Goal: Communication & Community: Answer question/provide support

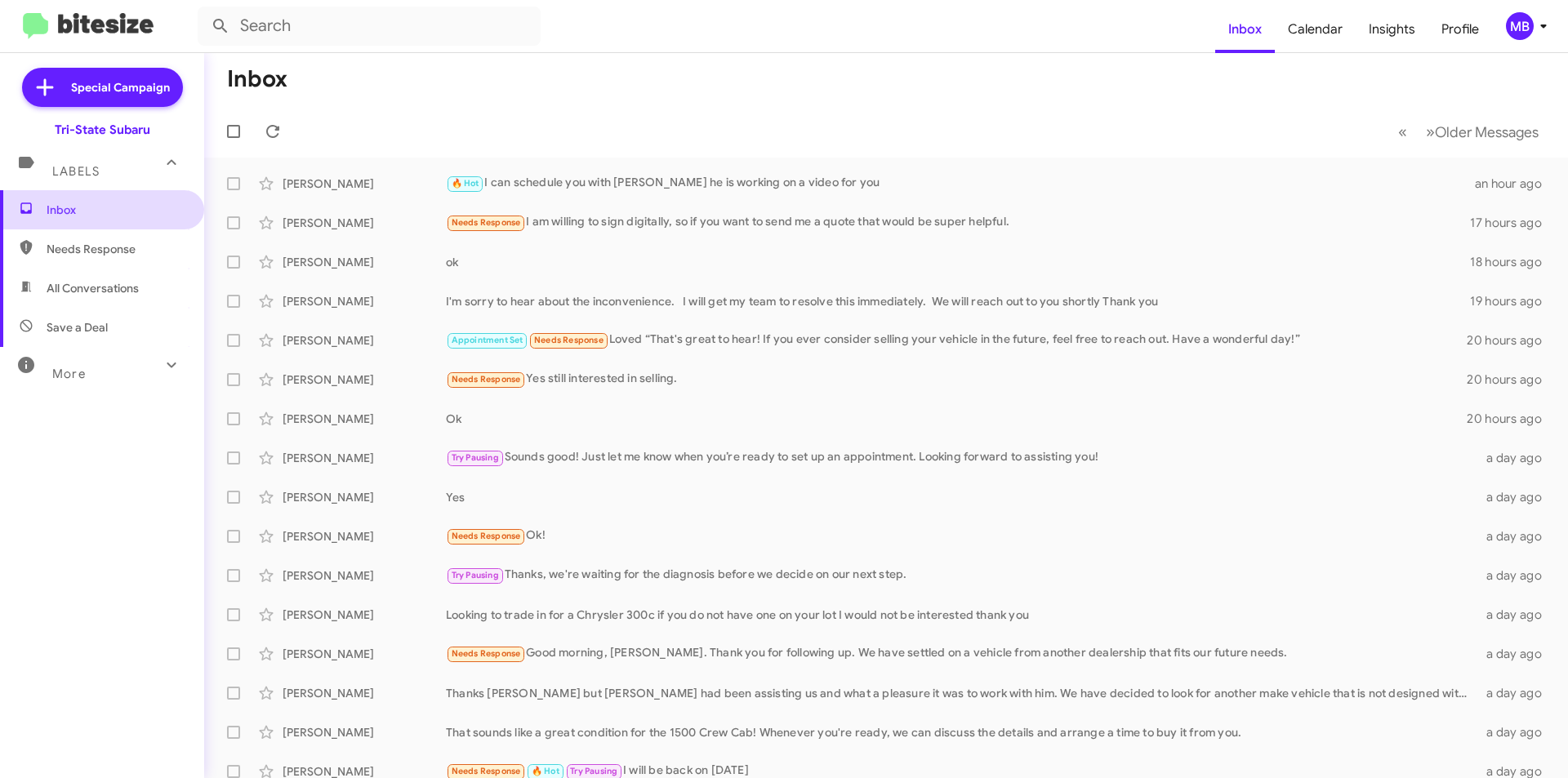
click at [150, 215] on span "Inbox" at bounding box center [116, 210] width 138 height 16
click at [458, 174] on div "[PERSON_NAME] 🔥 Hot I can schedule you with [PERSON_NAME] he is working on a vi…" at bounding box center [886, 183] width 1337 height 32
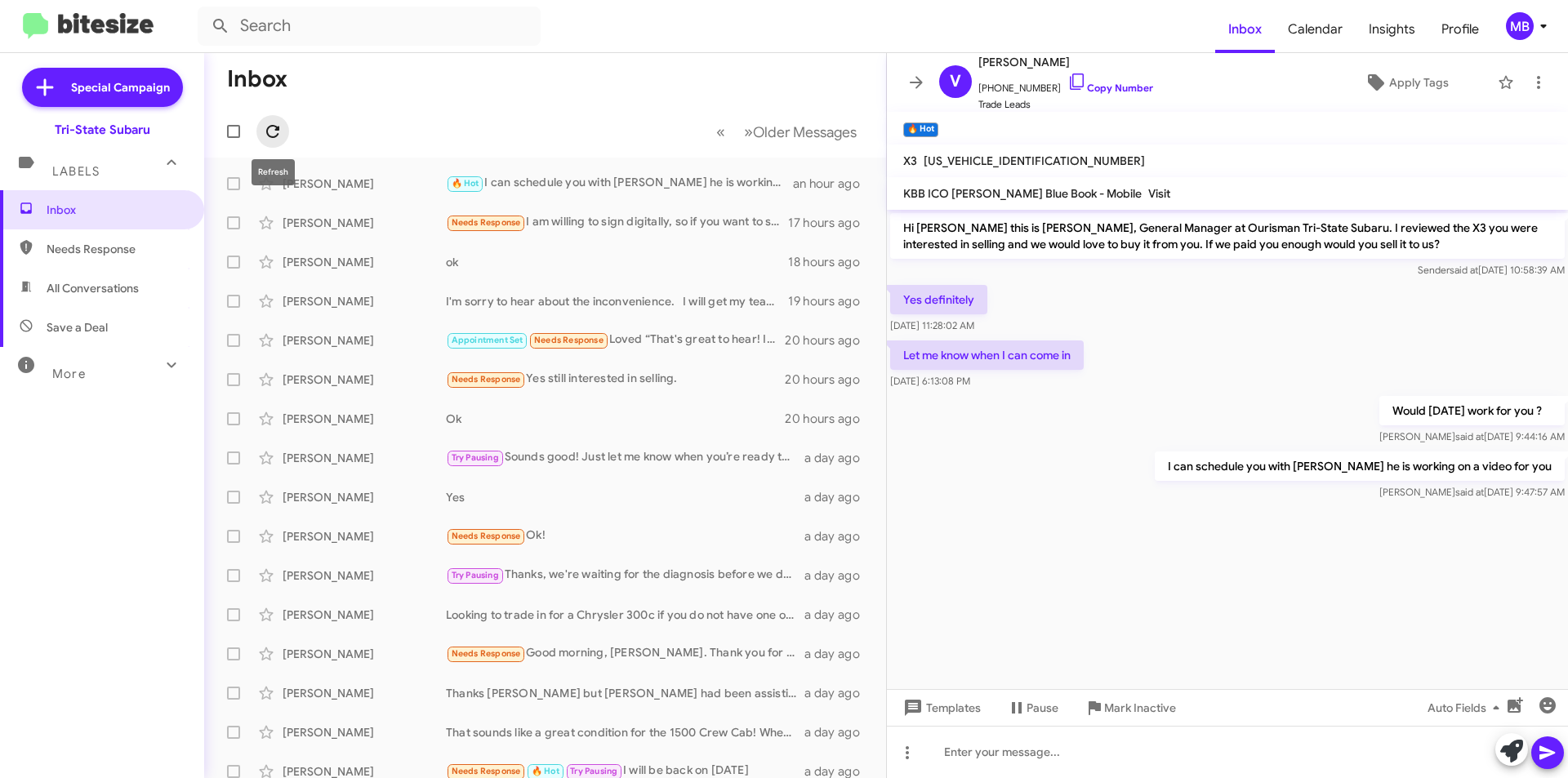
click at [273, 122] on icon at bounding box center [272, 131] width 20 height 20
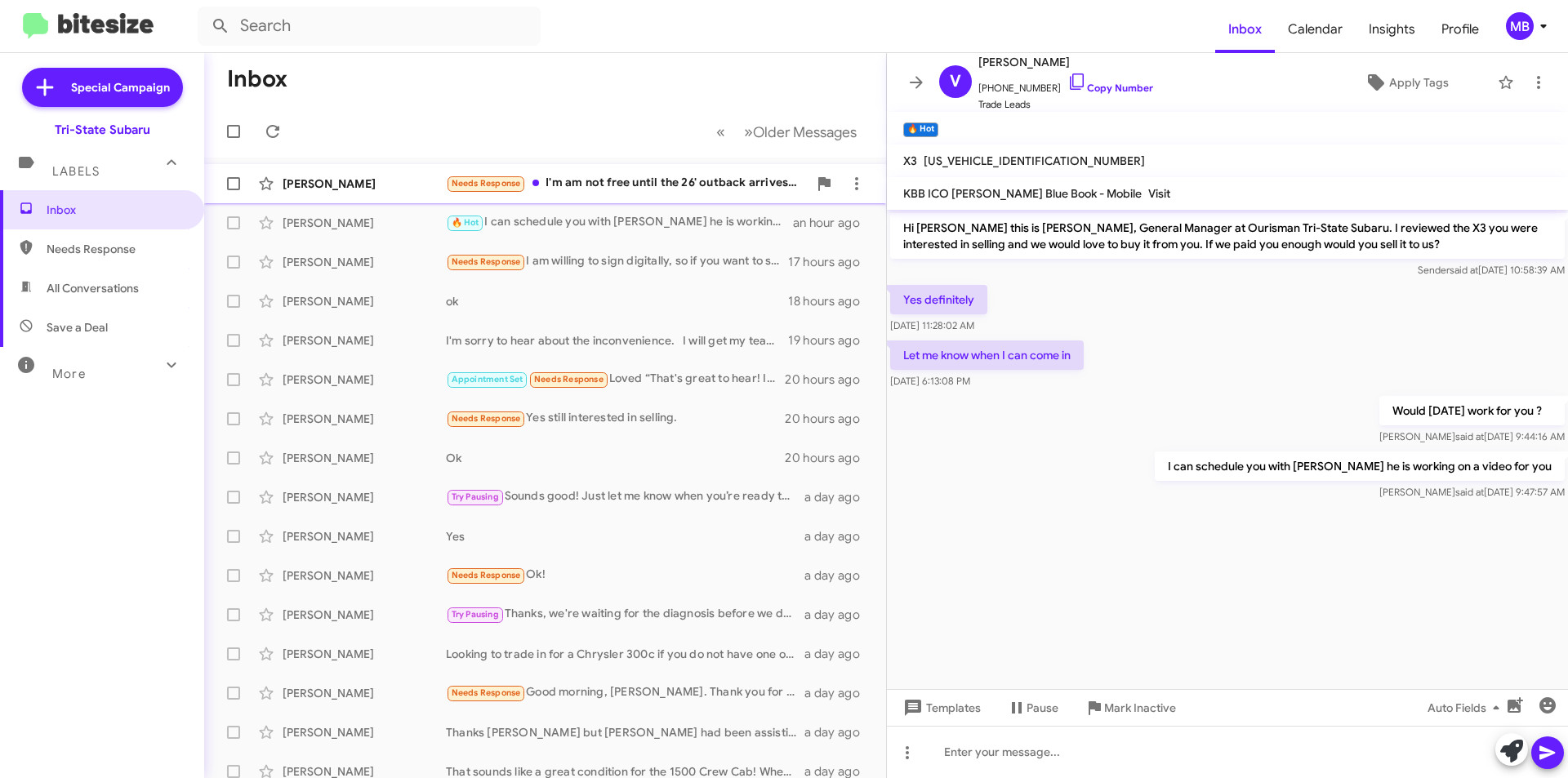
click at [379, 194] on div "[PERSON_NAME] Needs Response I'm am not free until the 26' outback arrives on y…" at bounding box center [544, 183] width 655 height 32
click at [604, 176] on div "Needs Response I'm am not free until the 26' outback arrives on your lot" at bounding box center [626, 183] width 361 height 19
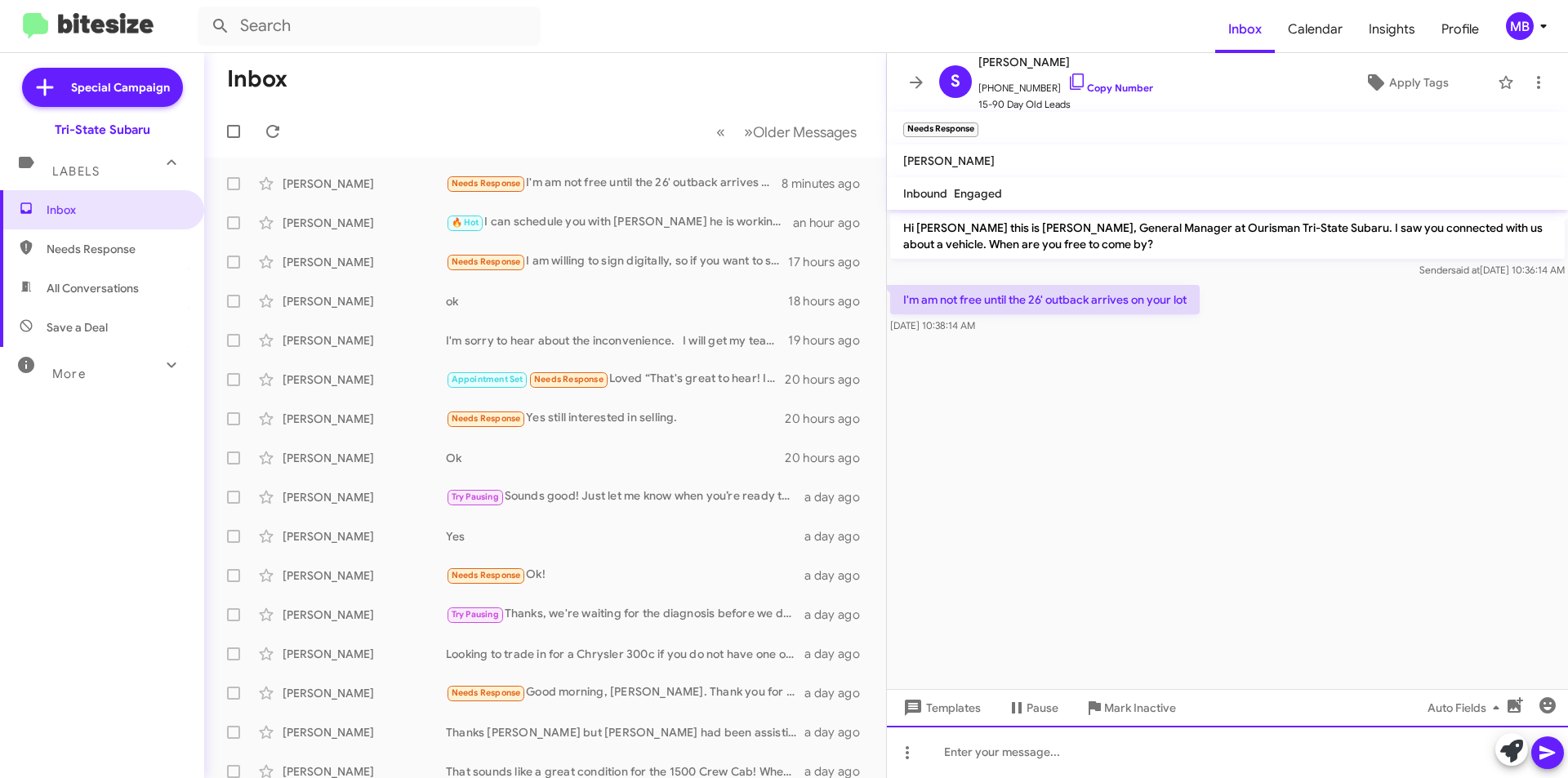
click at [1118, 746] on div at bounding box center [1227, 751] width 681 height 52
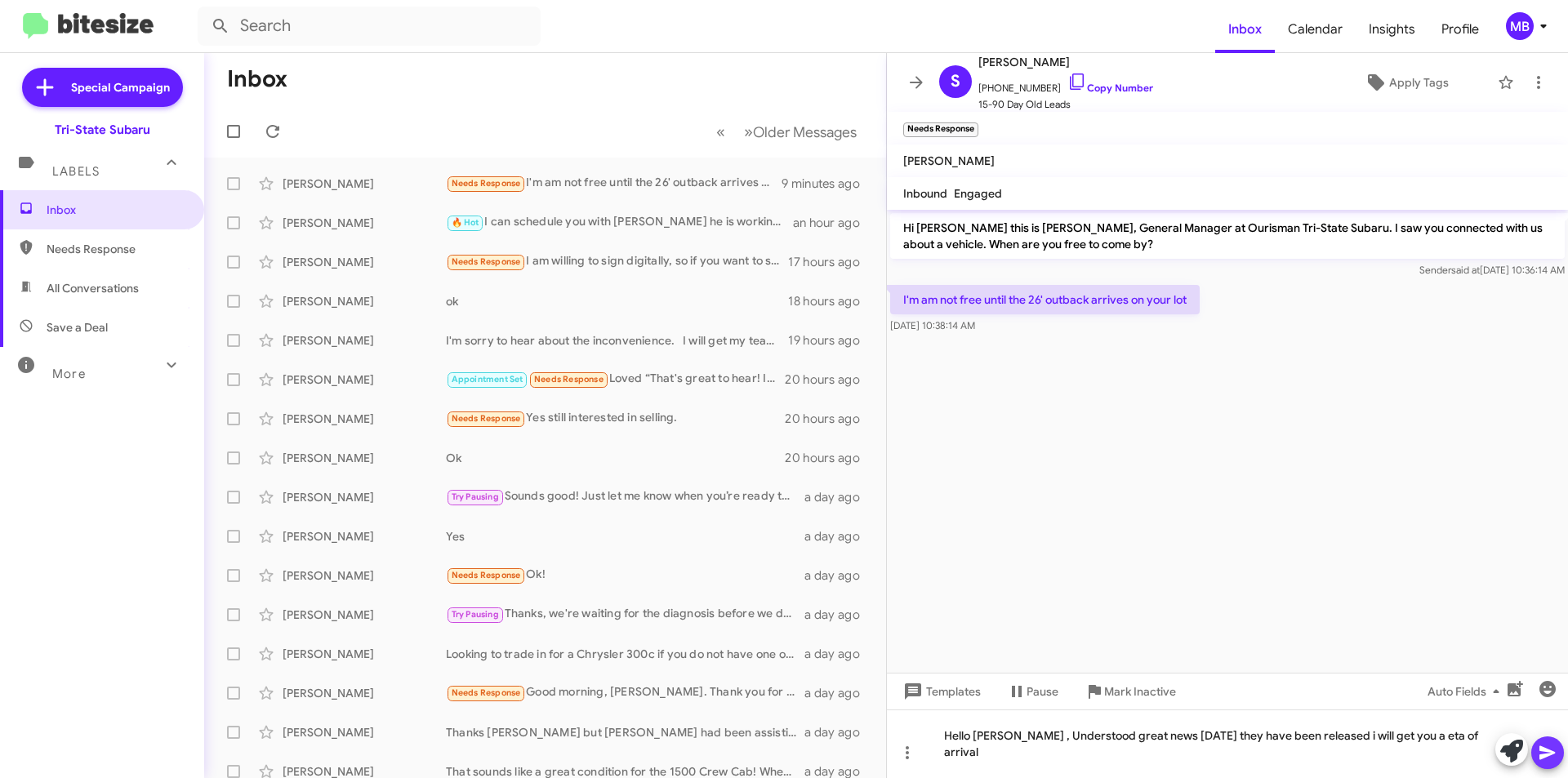
click at [1541, 750] on icon at bounding box center [1547, 753] width 15 height 14
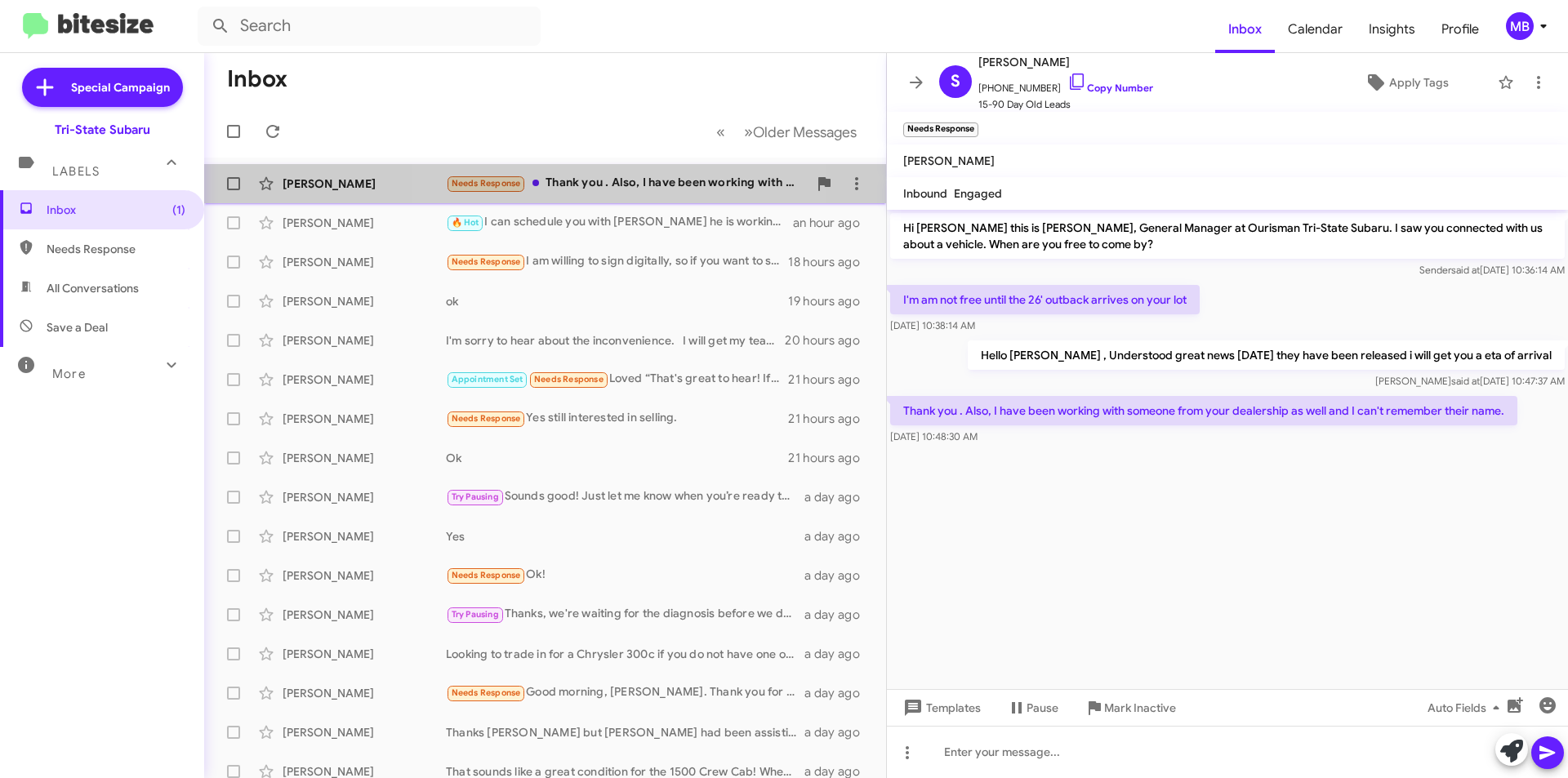
click at [611, 182] on div "Needs Response Thank you . Also, I have been working with someone from your dea…" at bounding box center [626, 183] width 361 height 19
click at [594, 183] on div "Needs Response Thank you . Also, I have been working with someone from your dea…" at bounding box center [626, 183] width 361 height 19
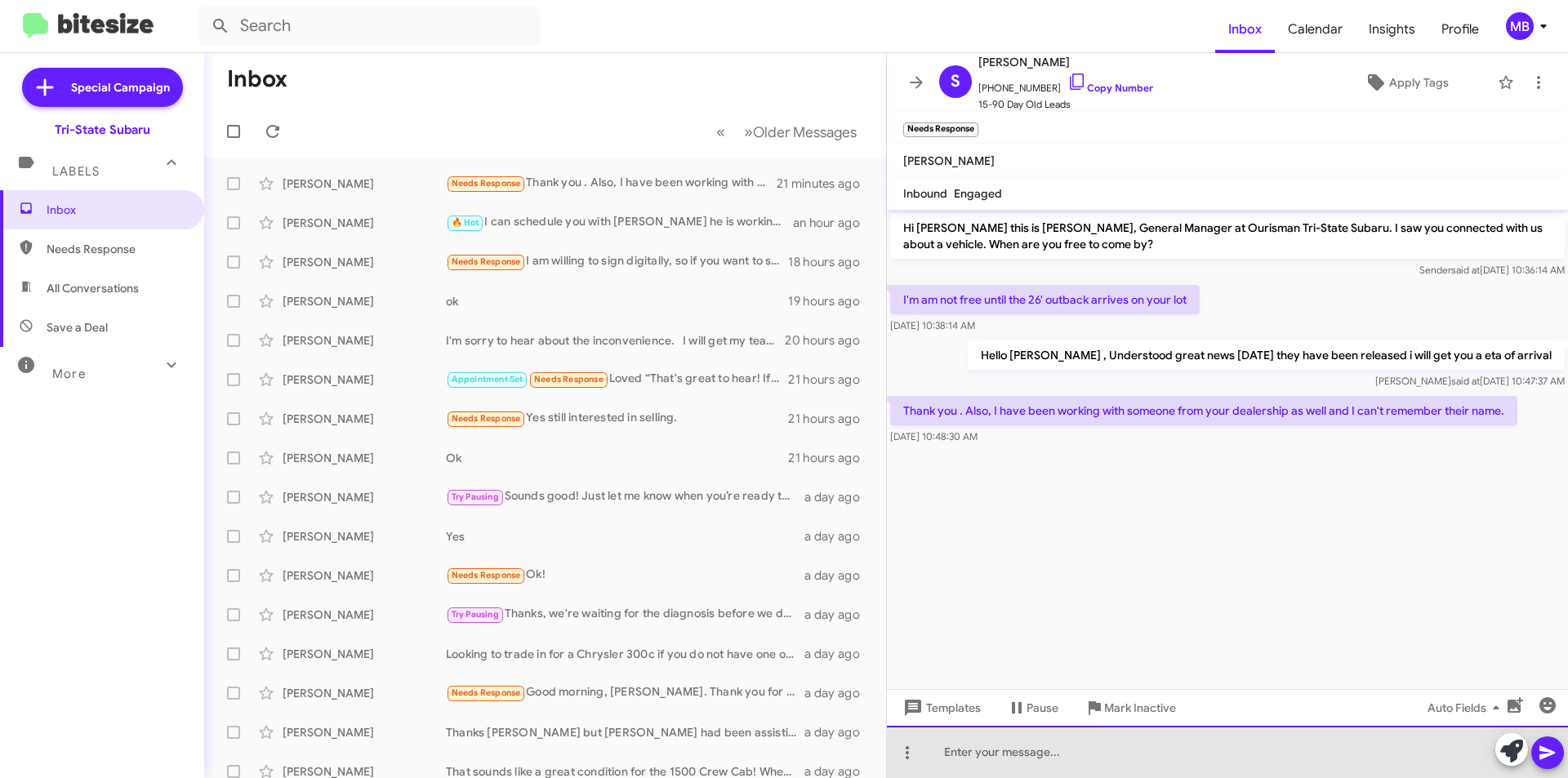
click at [1233, 747] on div at bounding box center [1227, 751] width 681 height 52
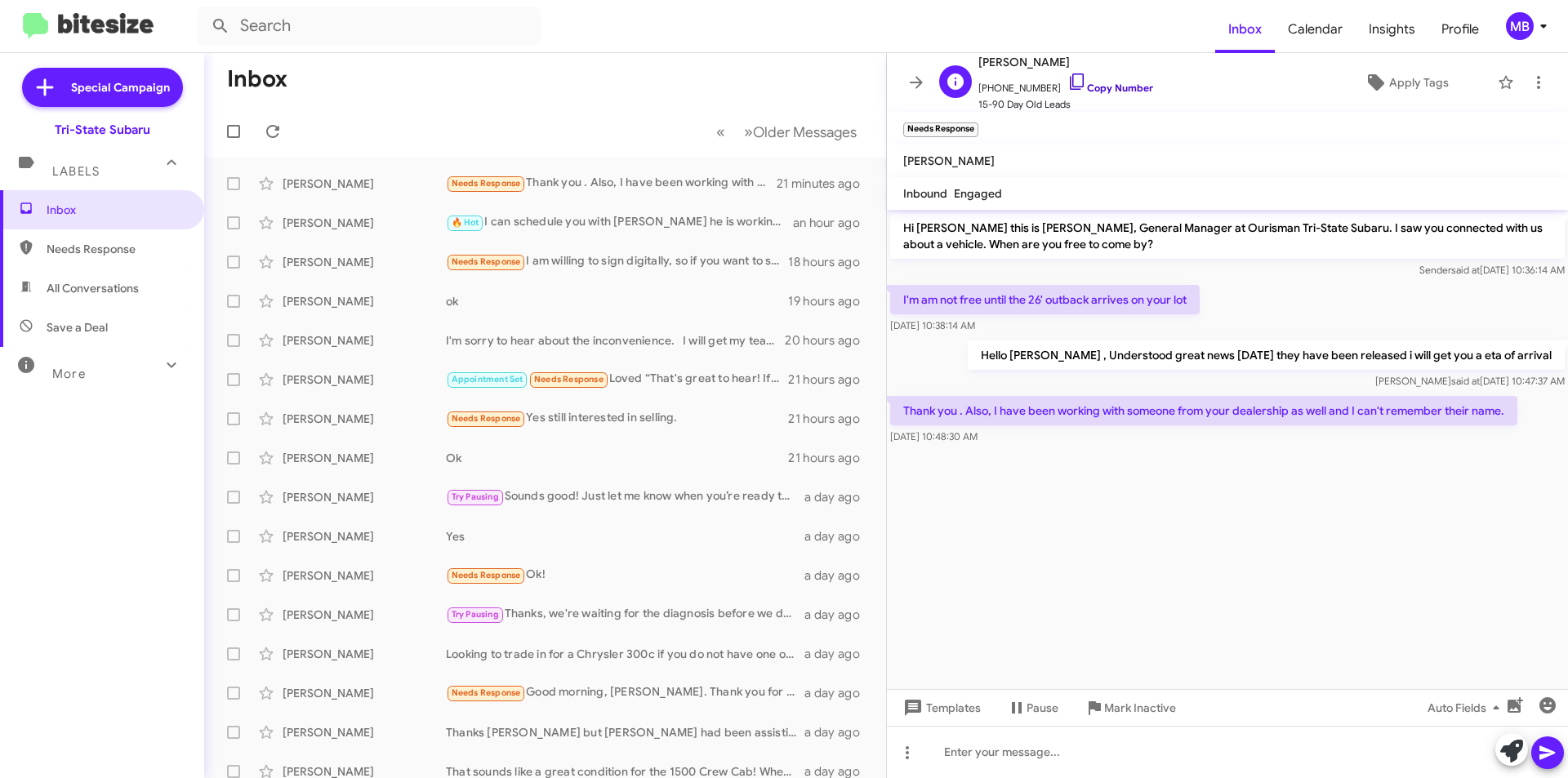
click at [1107, 84] on link "Copy Number" at bounding box center [1110, 87] width 85 height 12
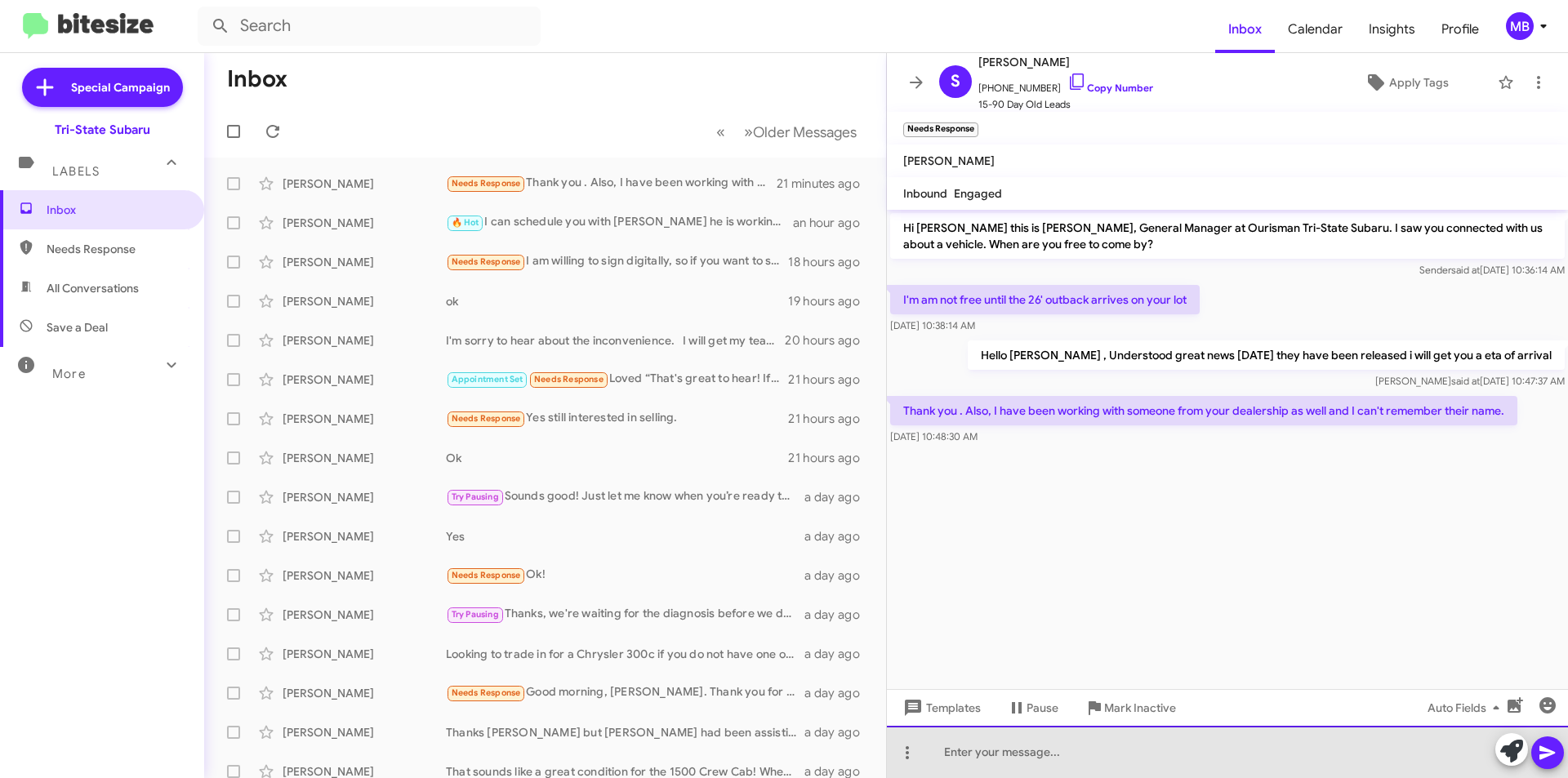
click at [1037, 737] on div at bounding box center [1227, 751] width 681 height 52
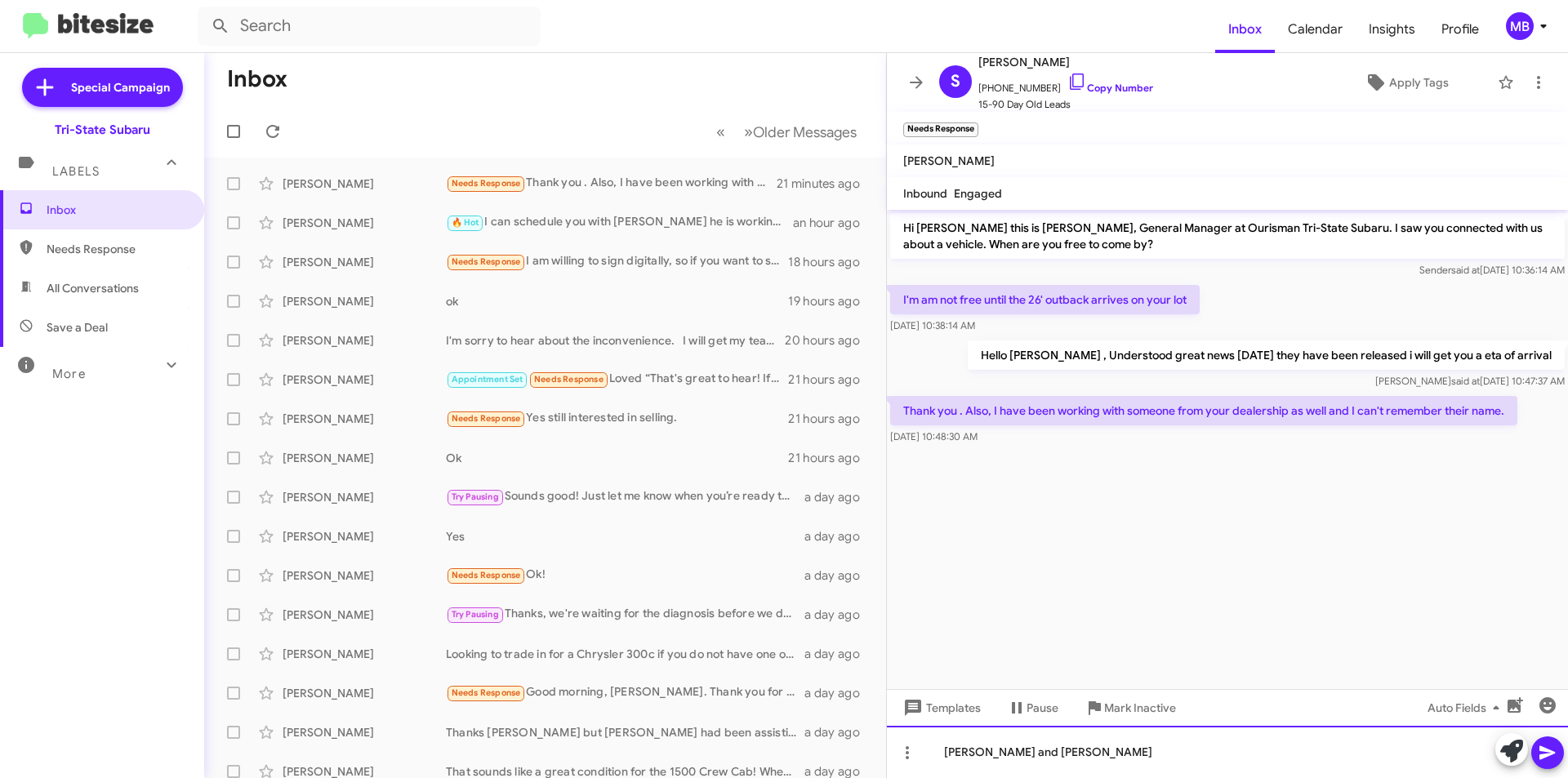
click at [1026, 751] on div "[PERSON_NAME] and [PERSON_NAME]" at bounding box center [1227, 751] width 681 height 52
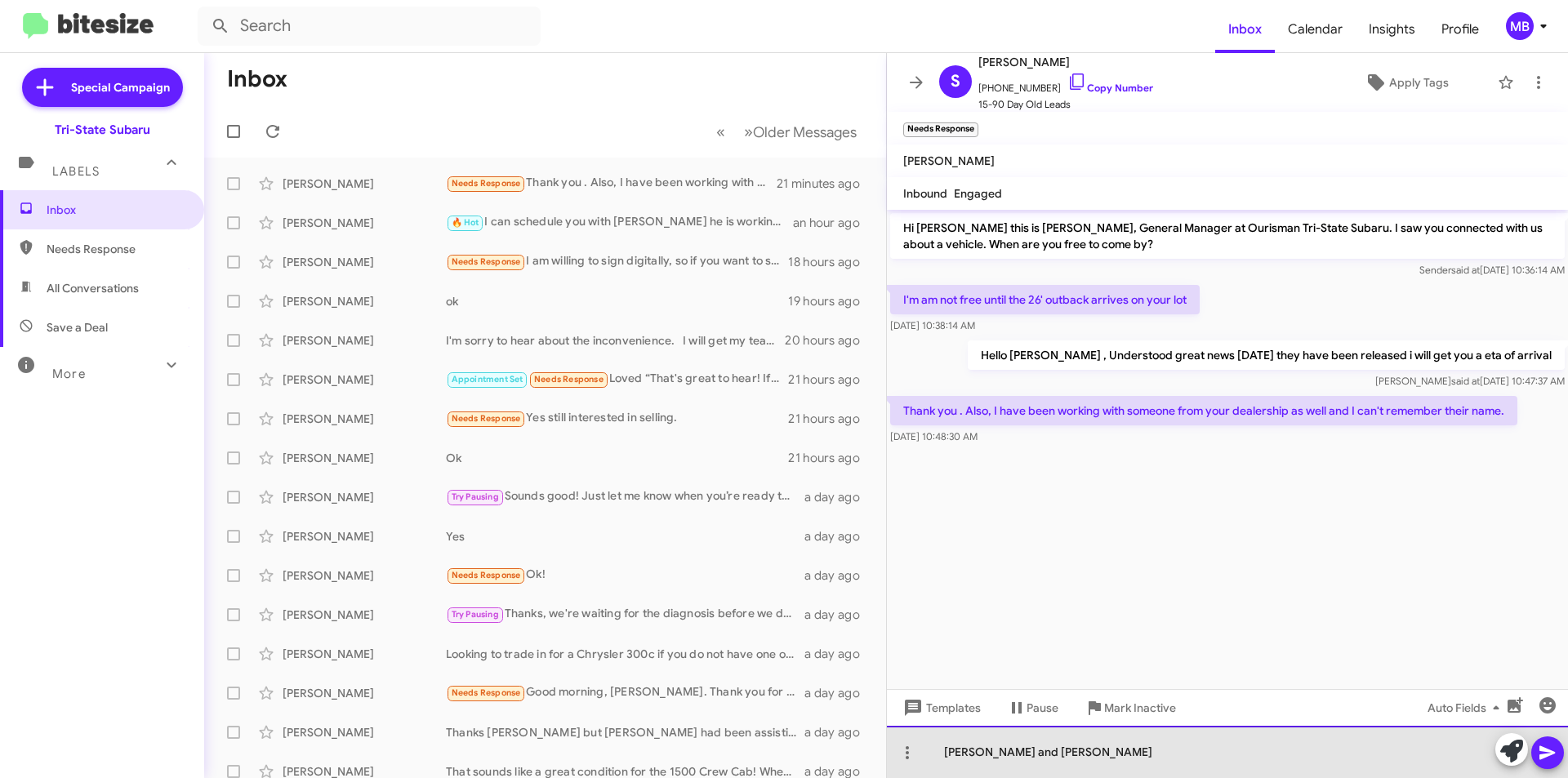
click at [1072, 753] on div "[PERSON_NAME] and [PERSON_NAME]" at bounding box center [1227, 751] width 681 height 52
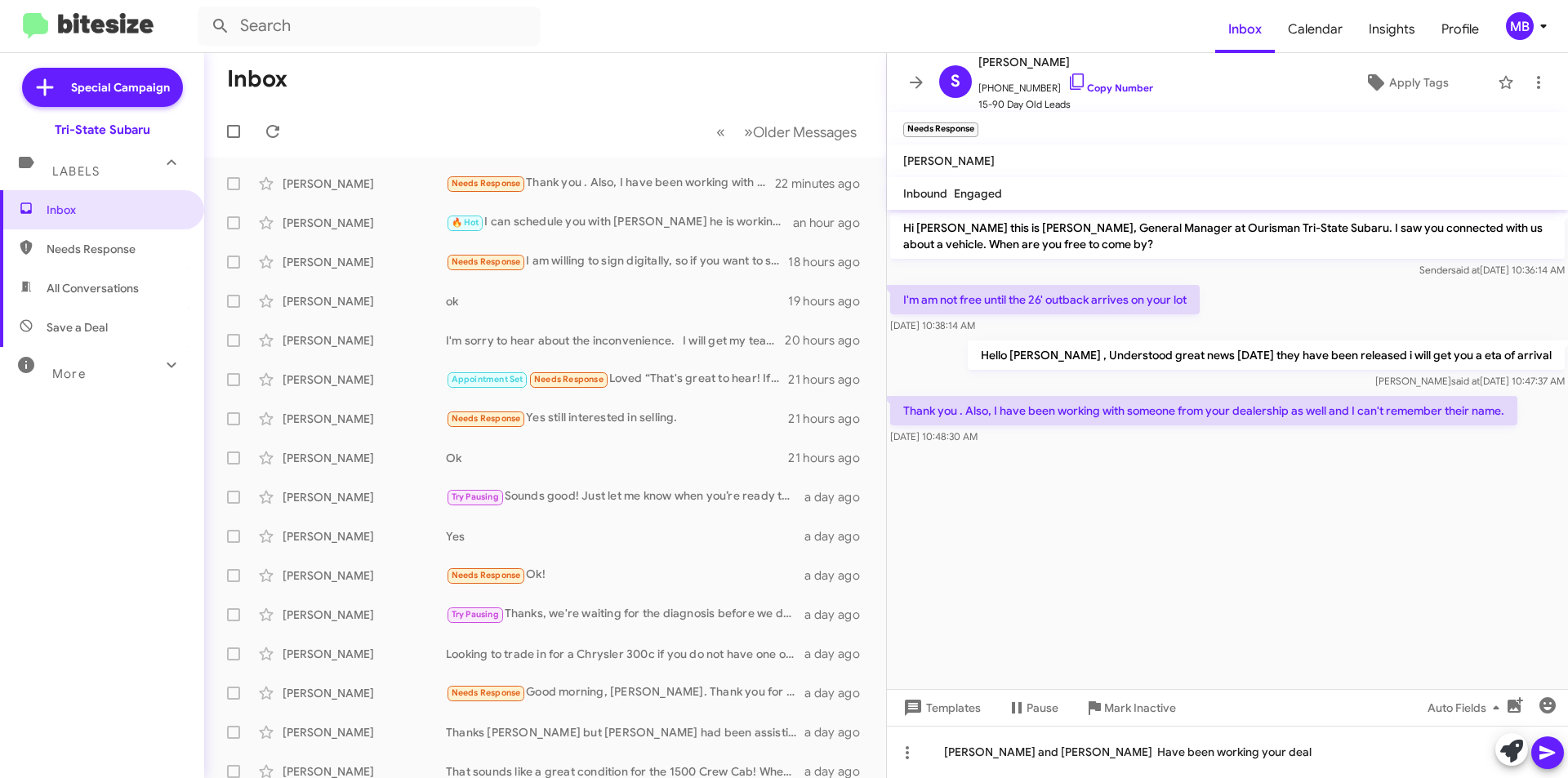
click at [1557, 747] on icon at bounding box center [1547, 752] width 20 height 20
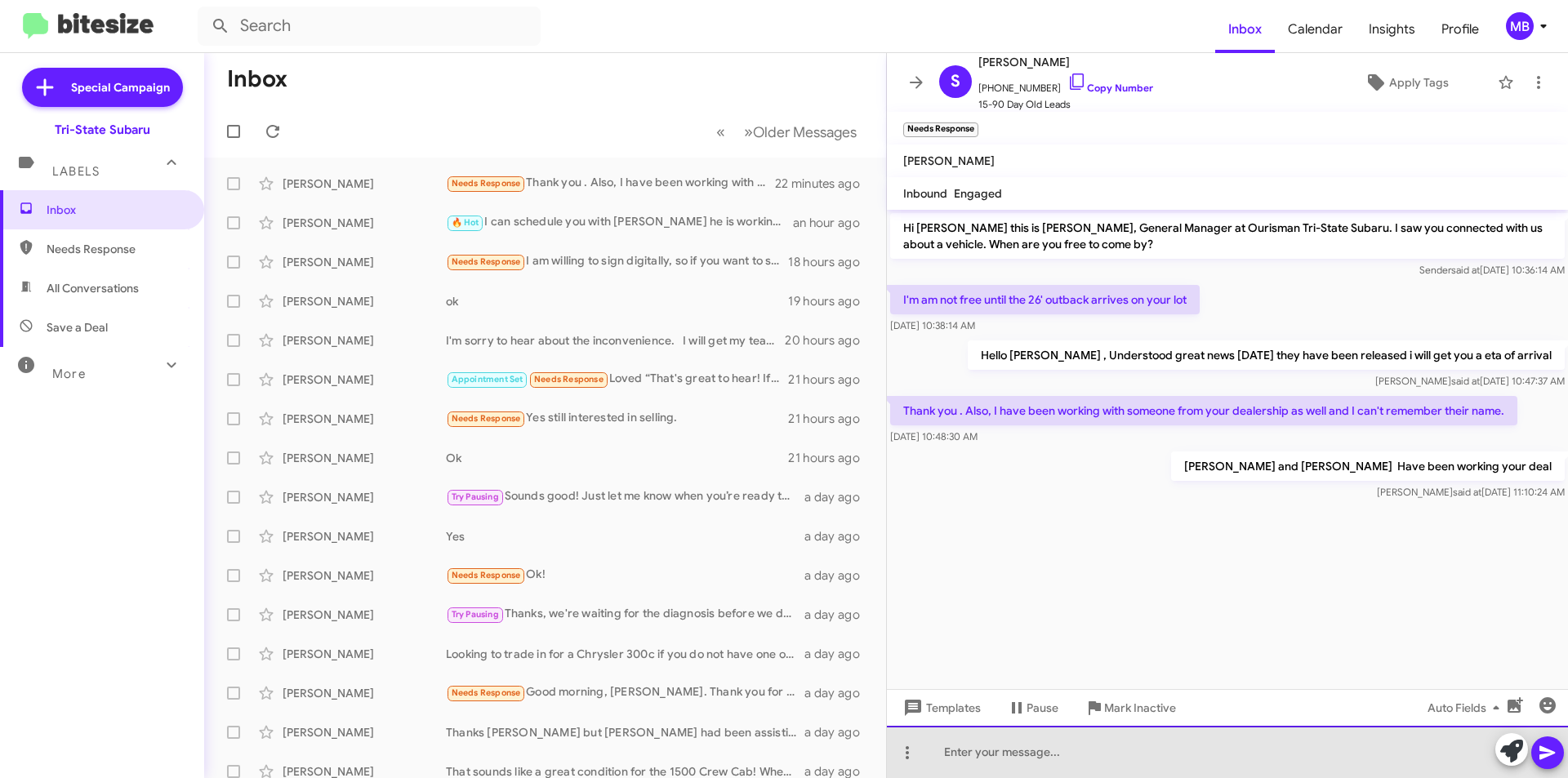
click at [1168, 752] on div at bounding box center [1227, 751] width 681 height 52
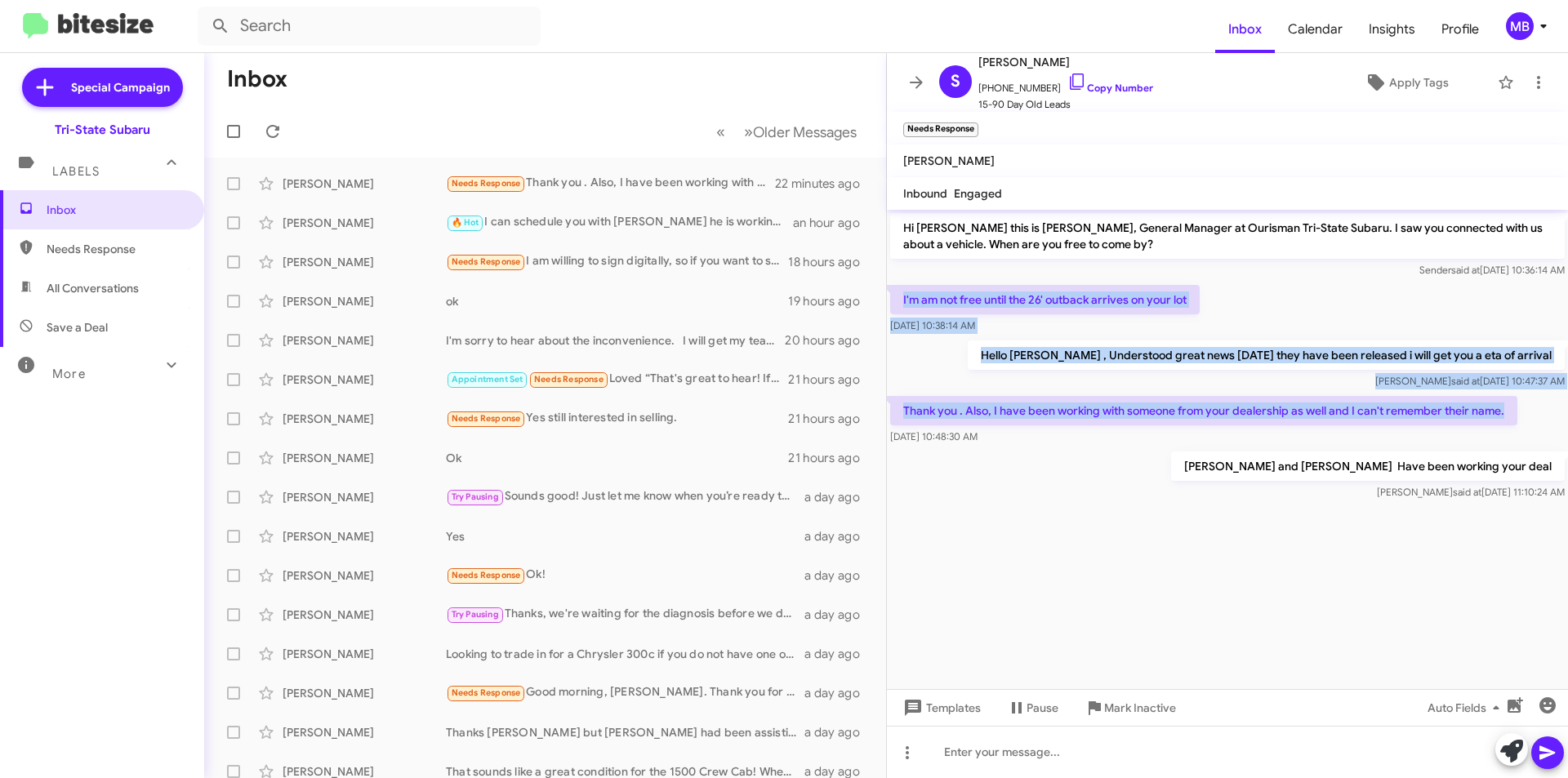
drag, startPoint x: 1528, startPoint y: 413, endPoint x: 888, endPoint y: 290, distance: 651.7
click at [889, 290] on div "Hi [PERSON_NAME] this is [PERSON_NAME], General Manager at Ourisman Tri-State S…" at bounding box center [1227, 357] width 681 height 294
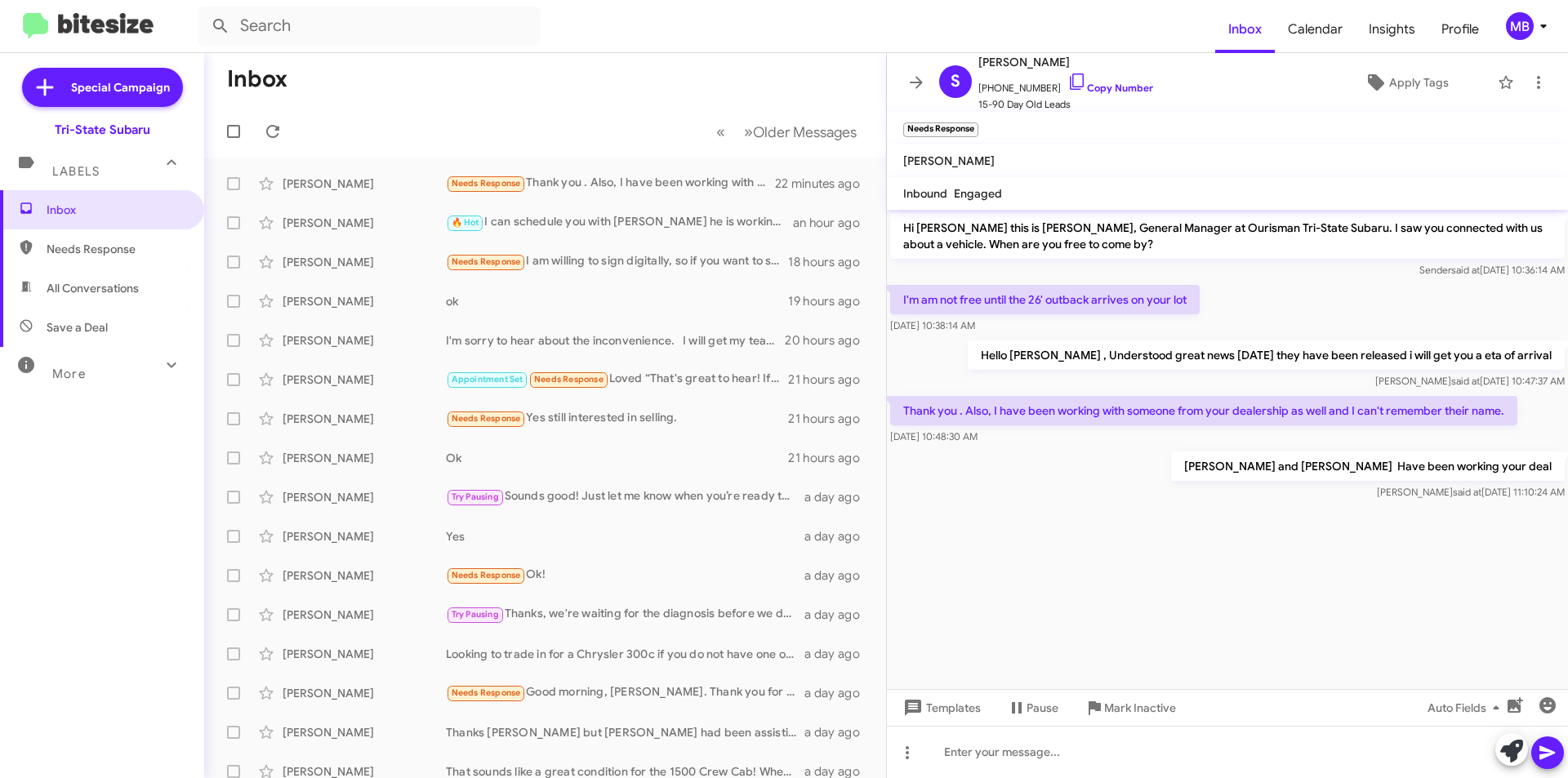
drag, startPoint x: 1106, startPoint y: 488, endPoint x: 1348, endPoint y: 451, distance: 244.8
click at [1113, 484] on div "[PERSON_NAME] and [PERSON_NAME] Have been working your deal [PERSON_NAME] said …" at bounding box center [1227, 476] width 681 height 56
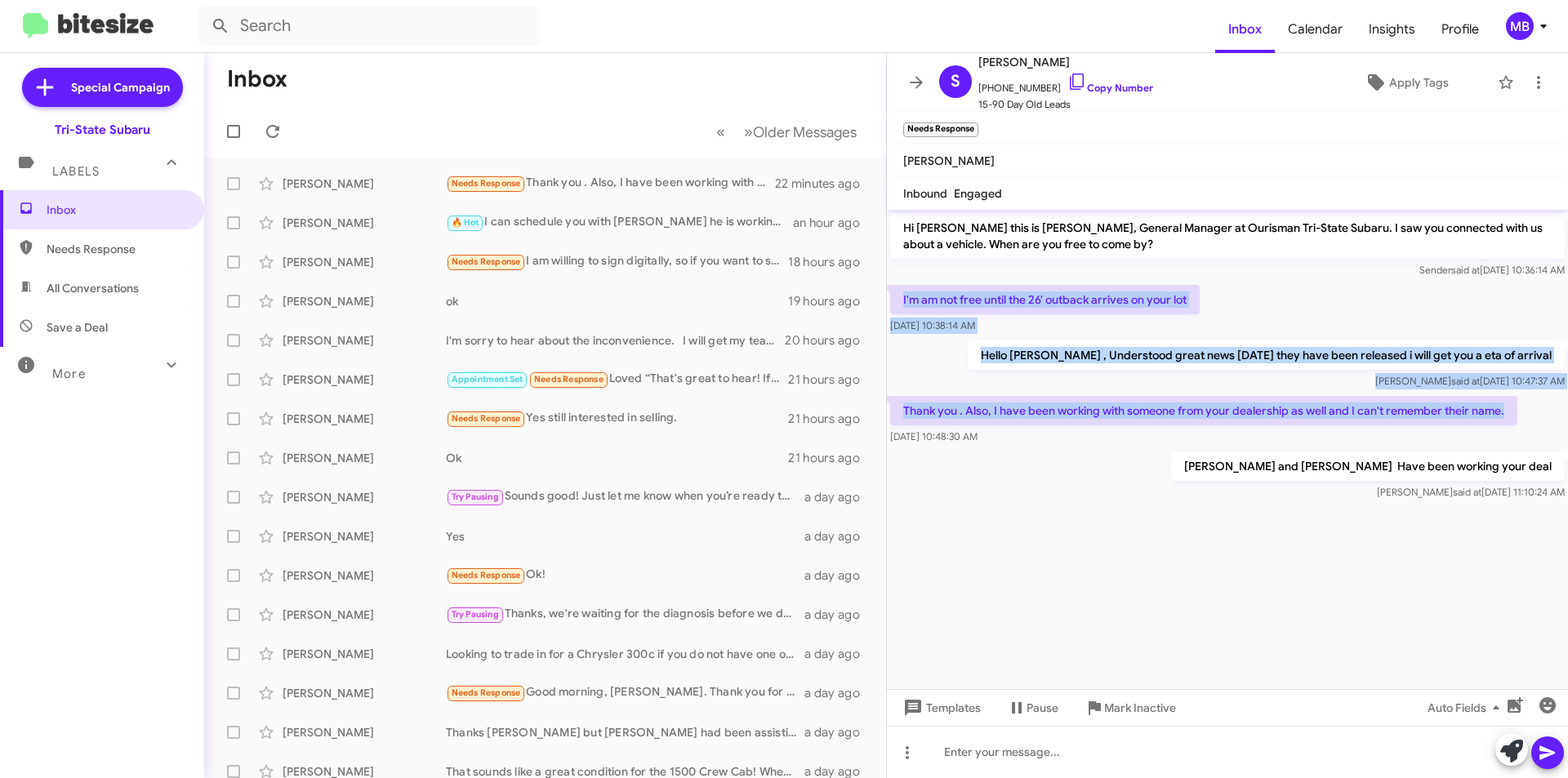
drag, startPoint x: 1512, startPoint y: 415, endPoint x: 912, endPoint y: 283, distance: 614.3
click at [895, 284] on div "Hi [PERSON_NAME] this is [PERSON_NAME], General Manager at Ourisman Tri-State S…" at bounding box center [1227, 357] width 681 height 294
copy div "I'm am not free until the 26' outback arrives on your lot [DATE] 10:38:14 AM He…"
click at [42, 211] on span "Inbox" at bounding box center [101, 210] width 204 height 39
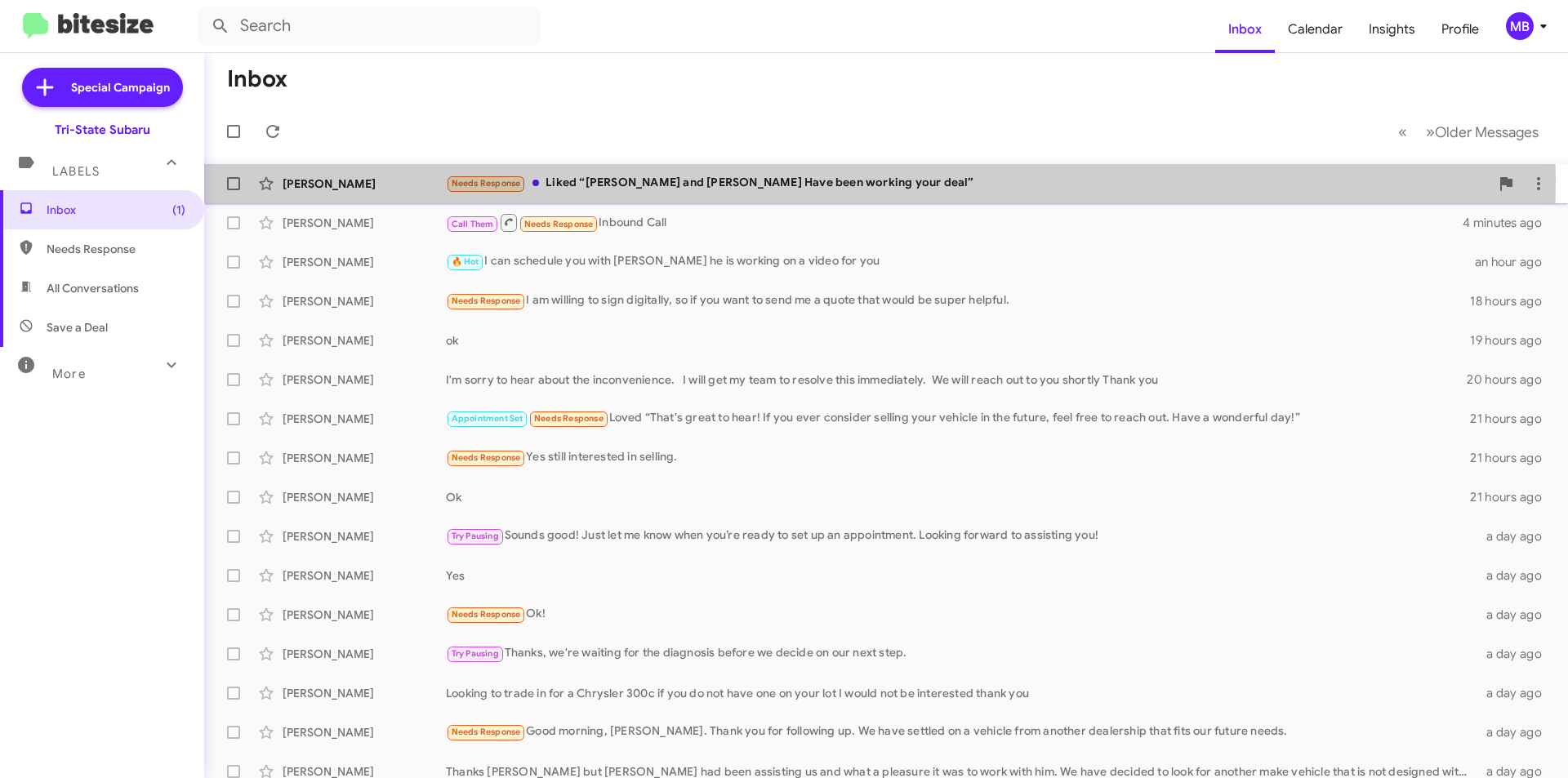
click at [617, 180] on div "Needs Response Liked “[PERSON_NAME] and [PERSON_NAME] Have been working your de…" at bounding box center [968, 183] width 1043 height 19
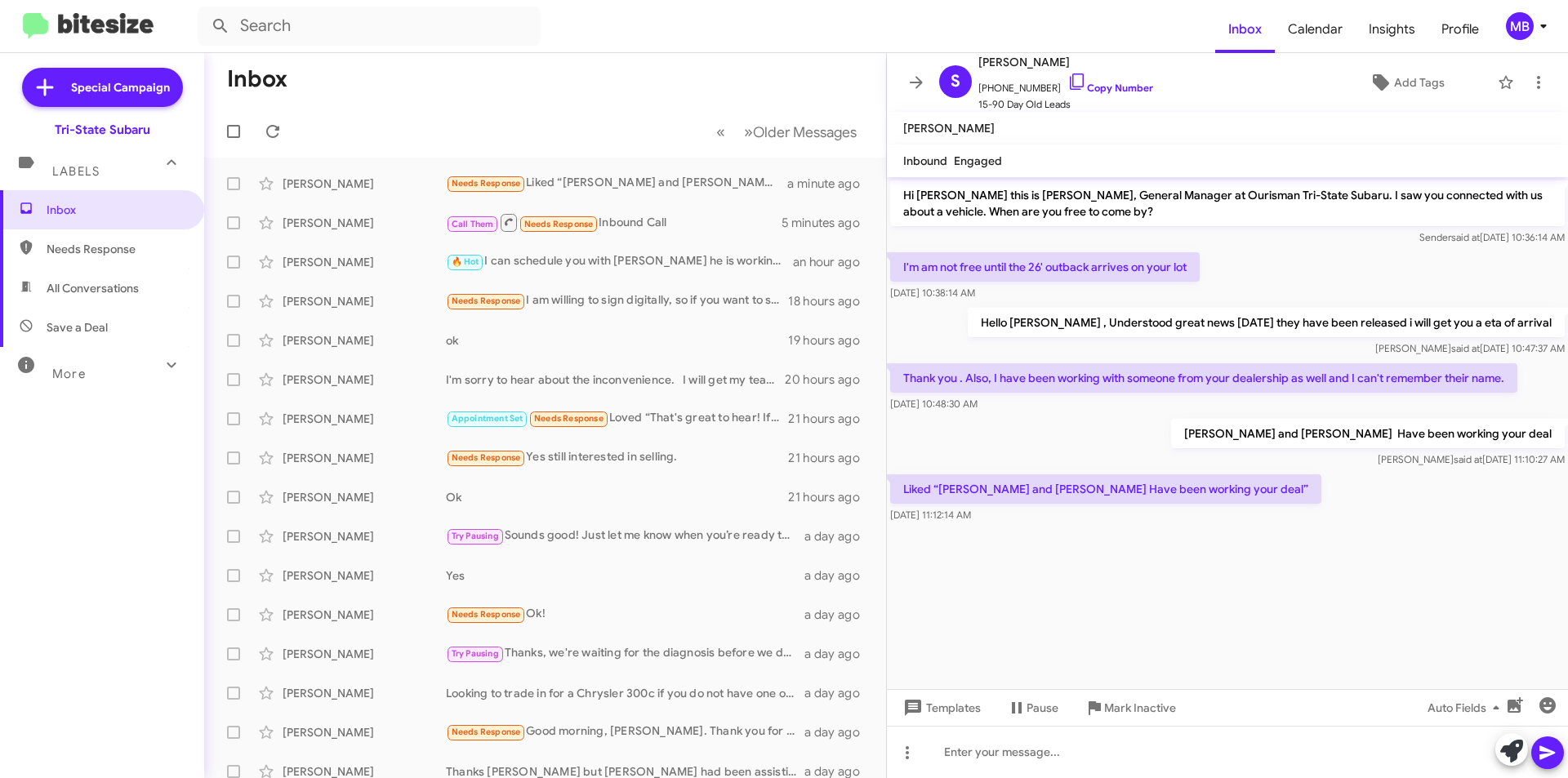
click at [111, 244] on span "Needs Response" at bounding box center [116, 249] width 138 height 16
type input "in:needs-response"
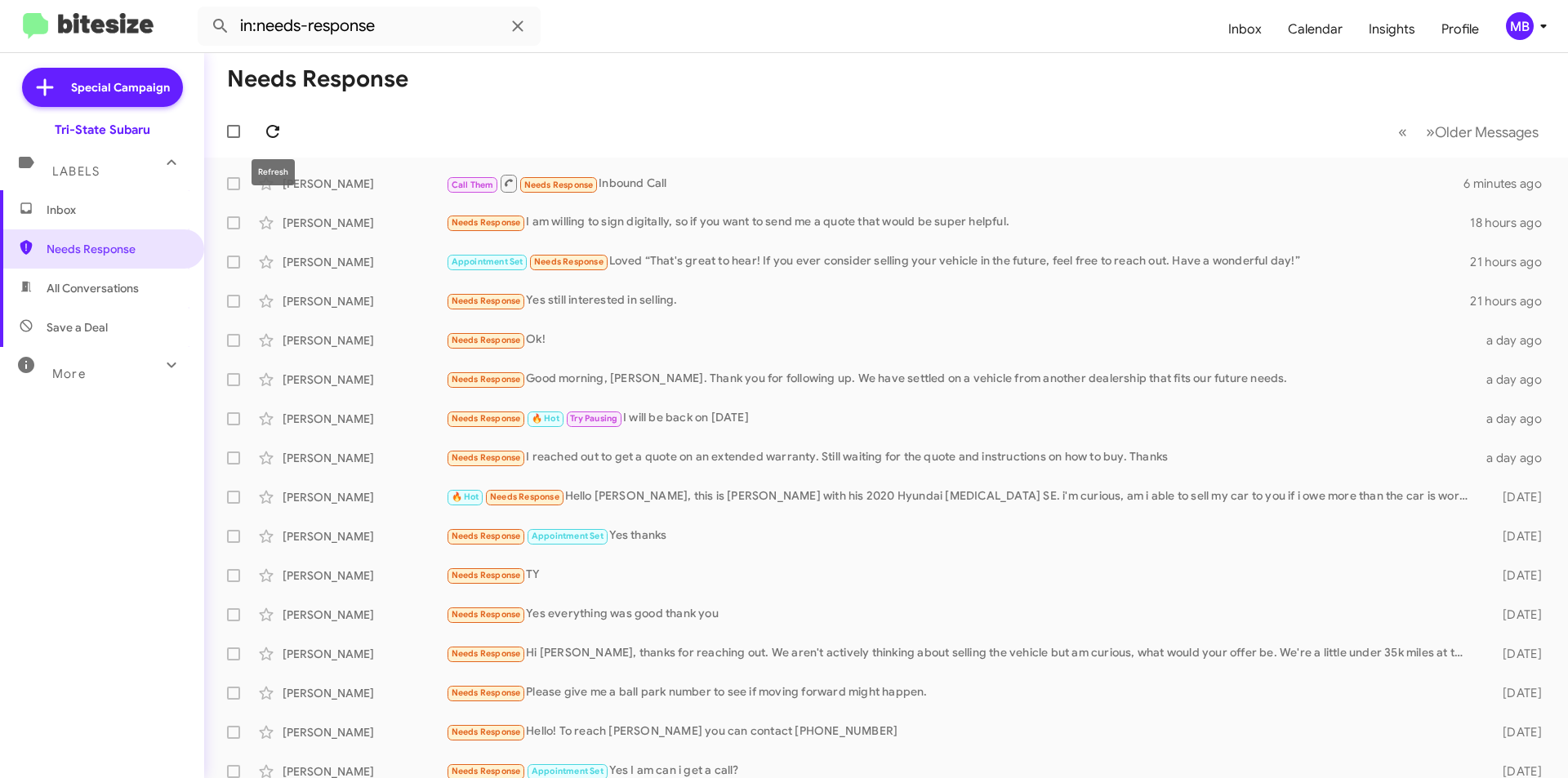
click at [270, 134] on icon at bounding box center [272, 131] width 20 height 20
click at [134, 206] on span "Inbox" at bounding box center [116, 210] width 138 height 16
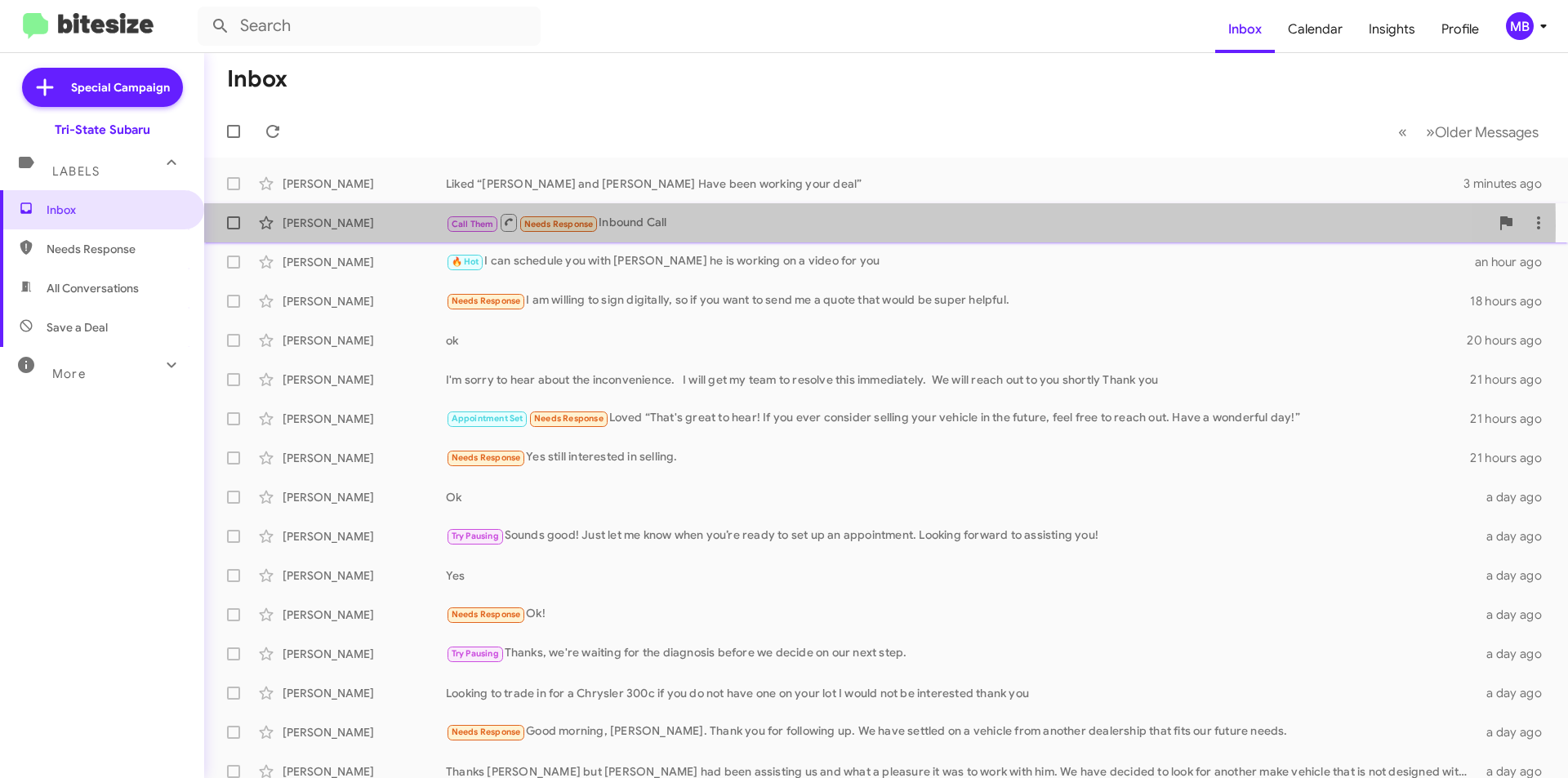
click at [373, 226] on div "[PERSON_NAME]" at bounding box center [364, 222] width 163 height 16
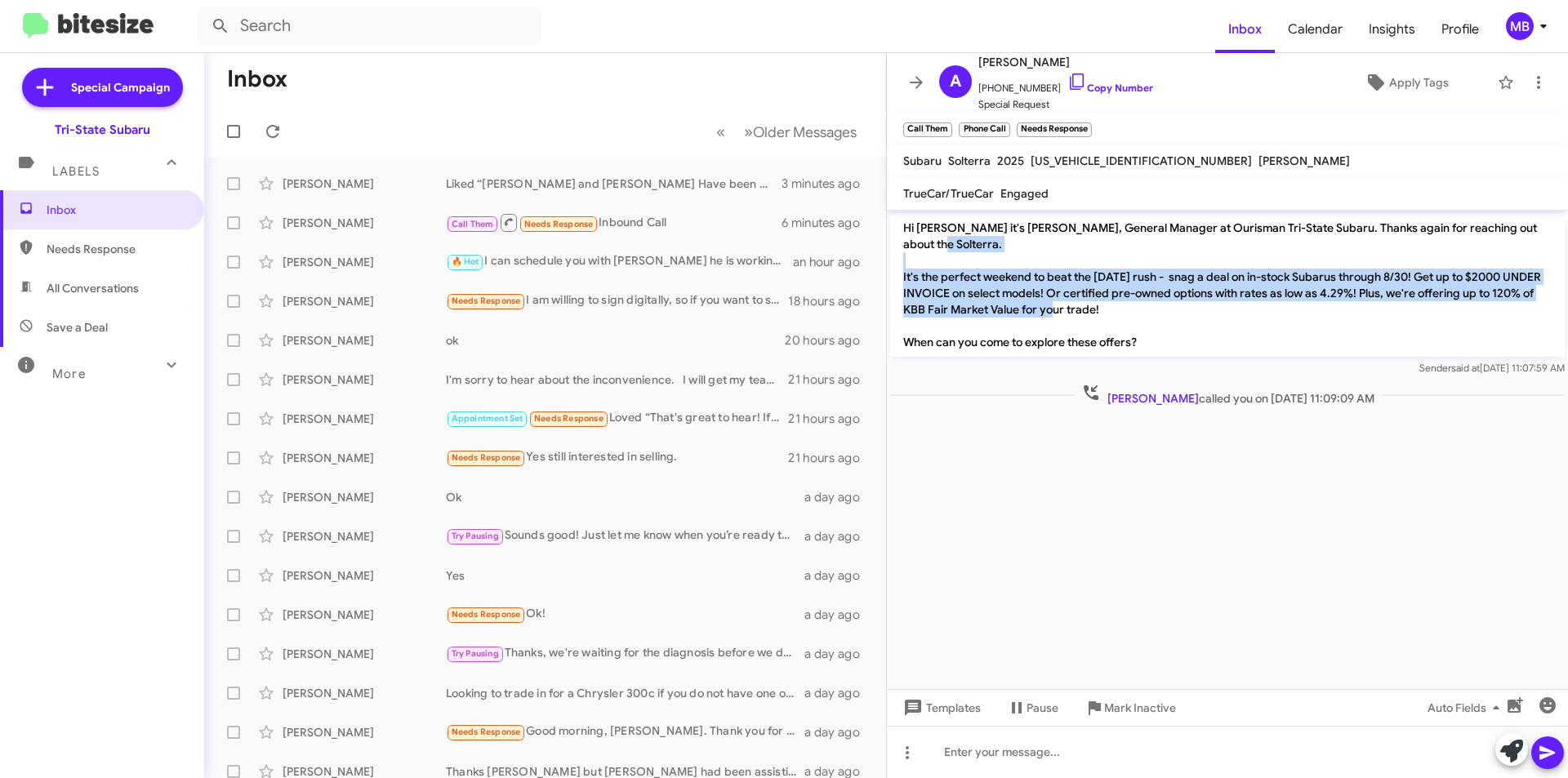
drag, startPoint x: 1154, startPoint y: 293, endPoint x: 909, endPoint y: 238, distance: 251.1
click at [909, 238] on p "Hi [PERSON_NAME] it's [PERSON_NAME], General Manager at Ourisman Tri-State Suba…" at bounding box center [1227, 286] width 674 height 144
copy p "It's the perfect weekend to beat the [DATE] rush - snag a deal on in-stock Suba…"
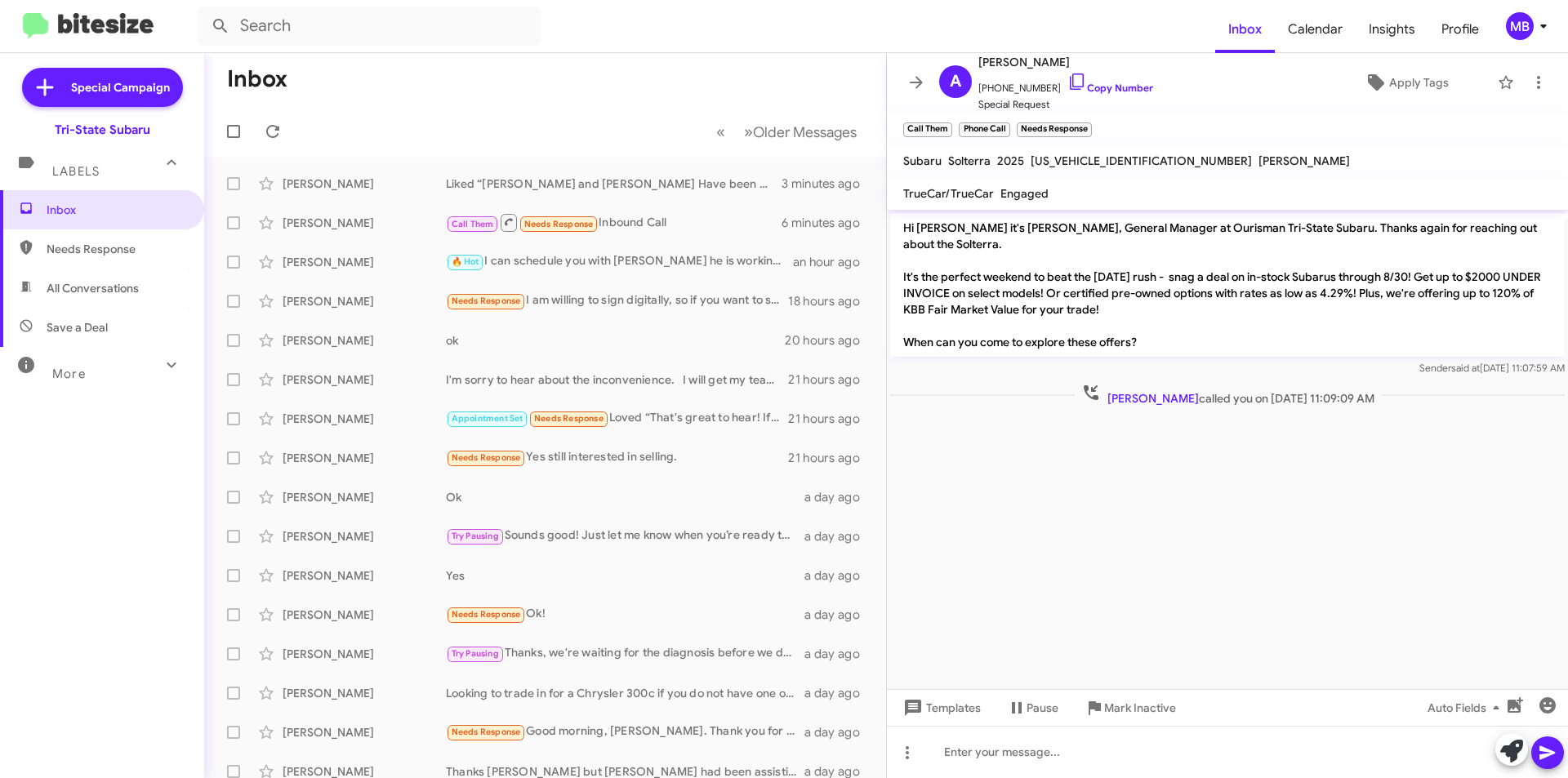
drag, startPoint x: 1116, startPoint y: 468, endPoint x: 1102, endPoint y: 450, distance: 22.8
click at [1115, 467] on cdk-virtual-scroll-viewport "Hi [PERSON_NAME] it's [PERSON_NAME], General Manager at Ourisman Tri-State Suba…" at bounding box center [1227, 449] width 681 height 479
click at [114, 250] on span "Needs Response" at bounding box center [116, 249] width 138 height 16
type input "in:needs-response"
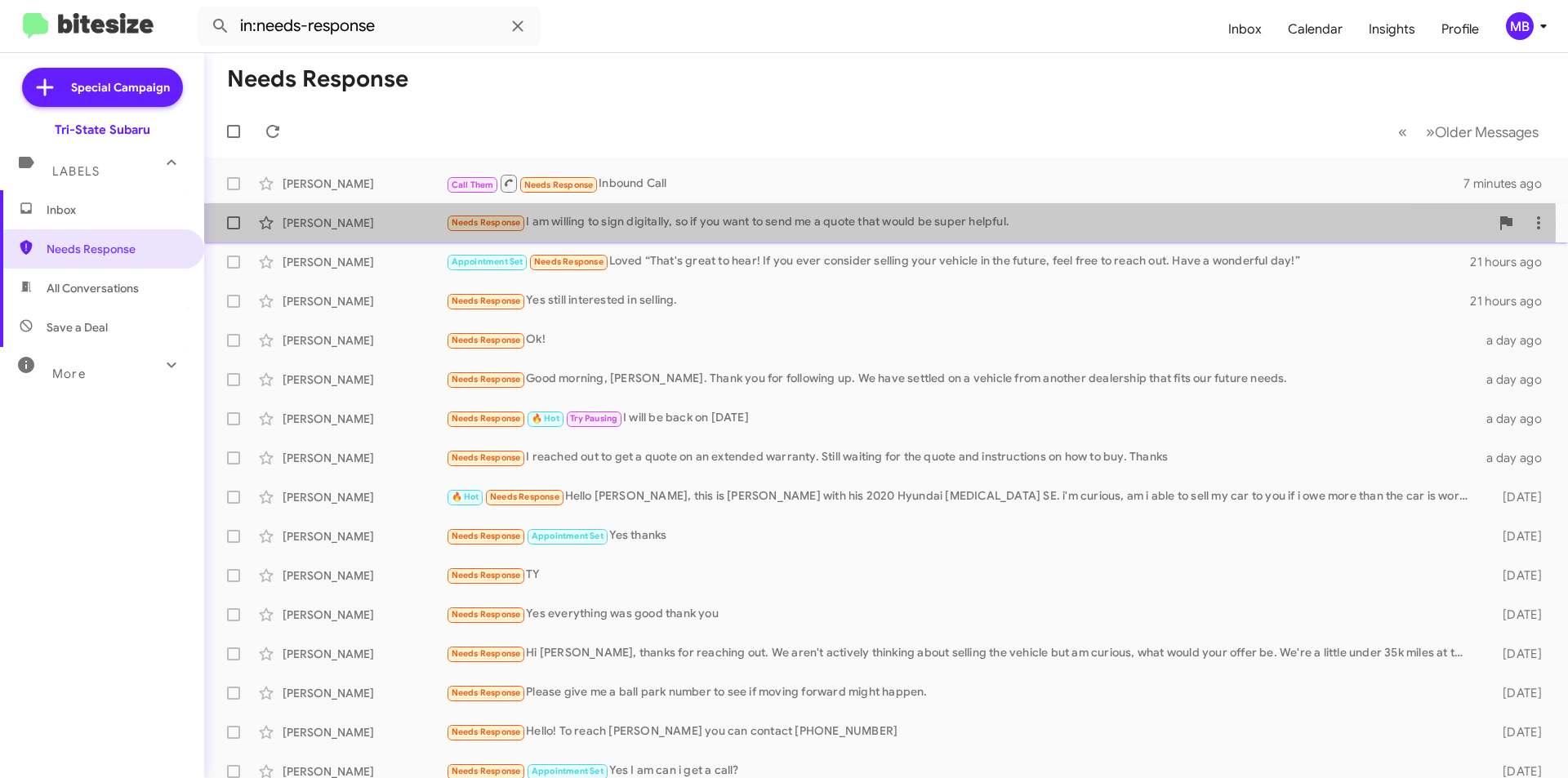
click at [757, 225] on div "Needs Response I am willing to sign digitally, so if you want to send me a quot…" at bounding box center [968, 223] width 1043 height 19
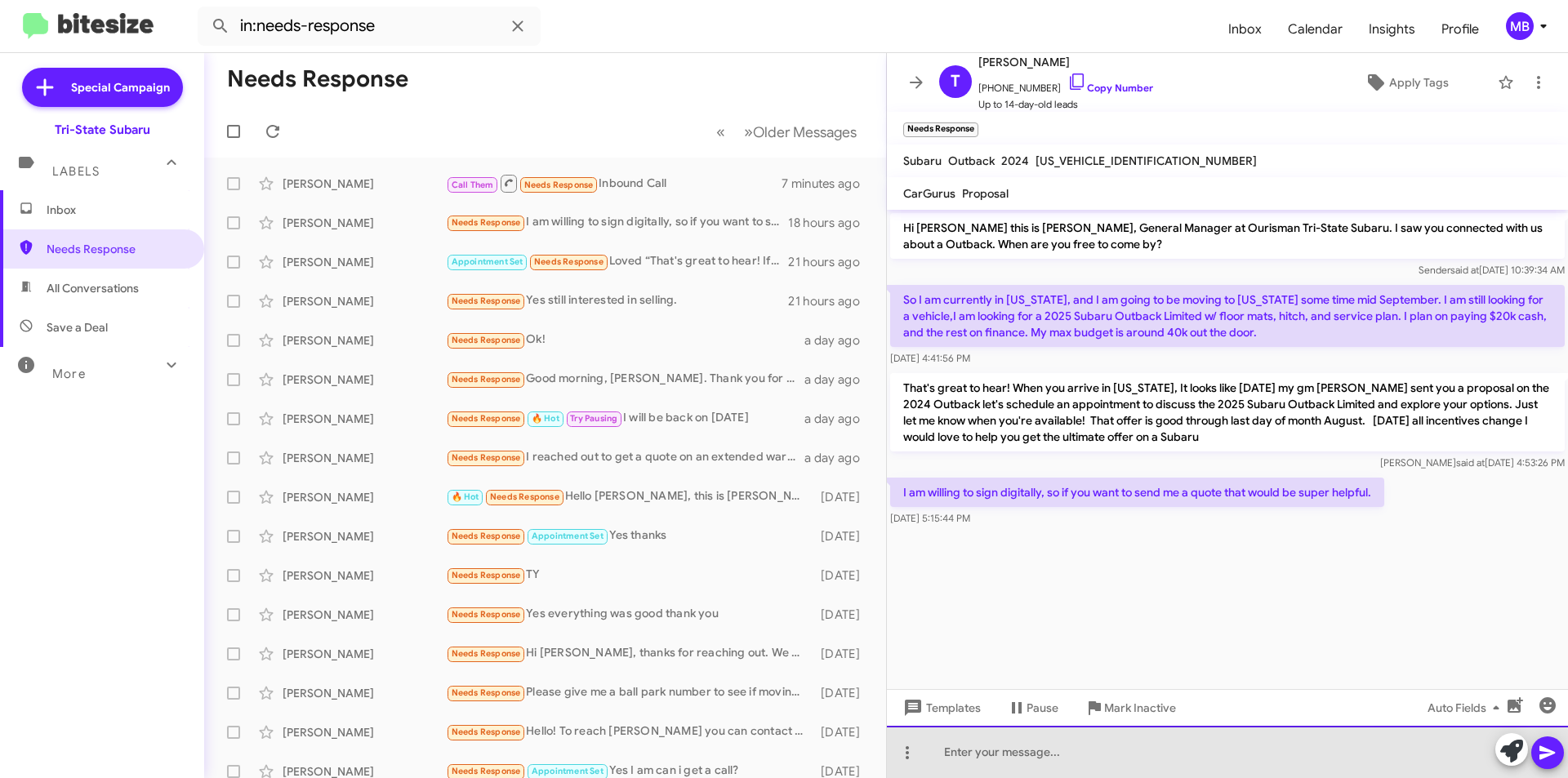
click at [1160, 755] on div at bounding box center [1227, 751] width 681 height 52
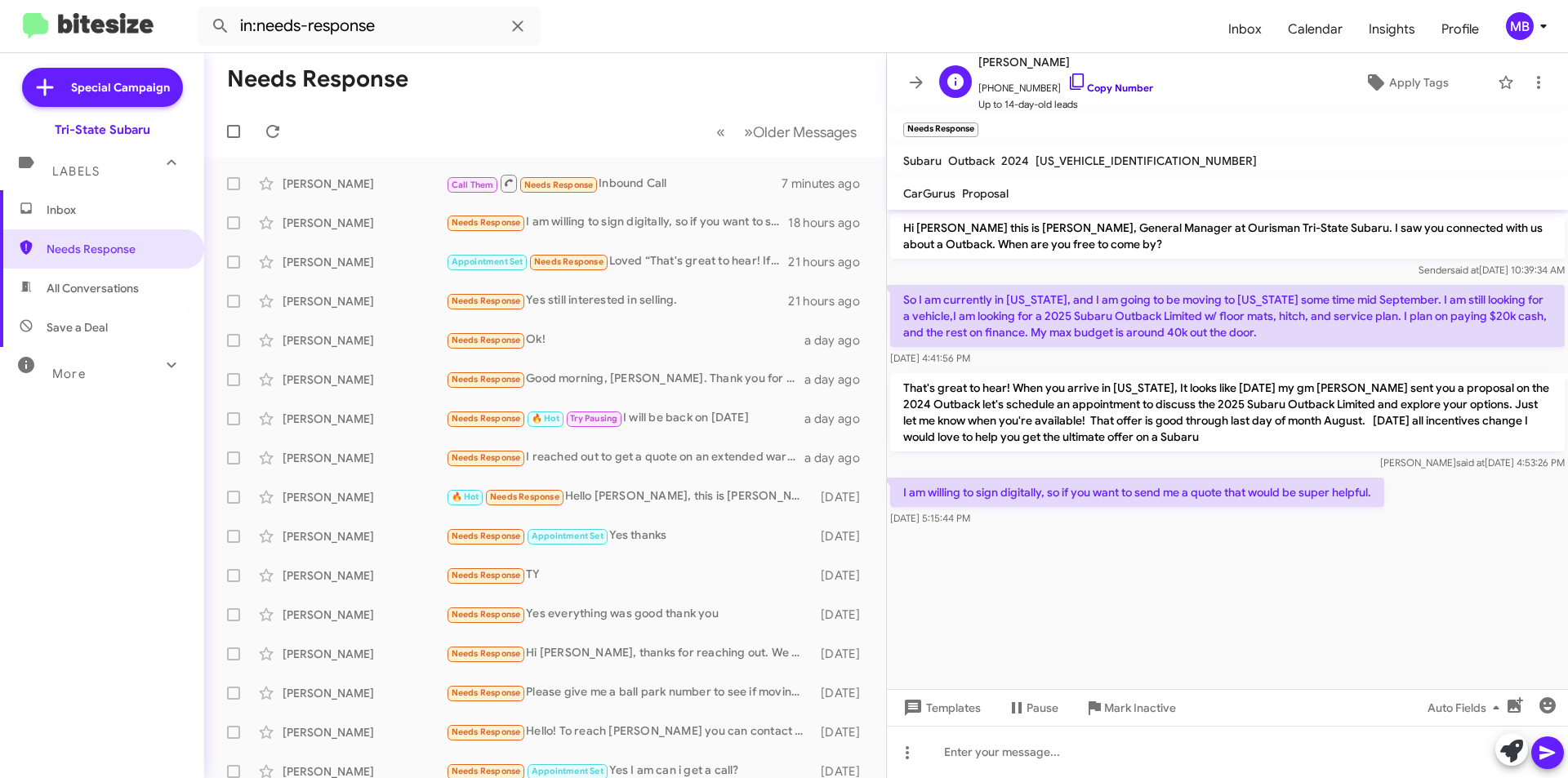
click at [1111, 84] on link "Copy Number" at bounding box center [1110, 87] width 85 height 12
click at [971, 753] on div at bounding box center [1227, 751] width 681 height 52
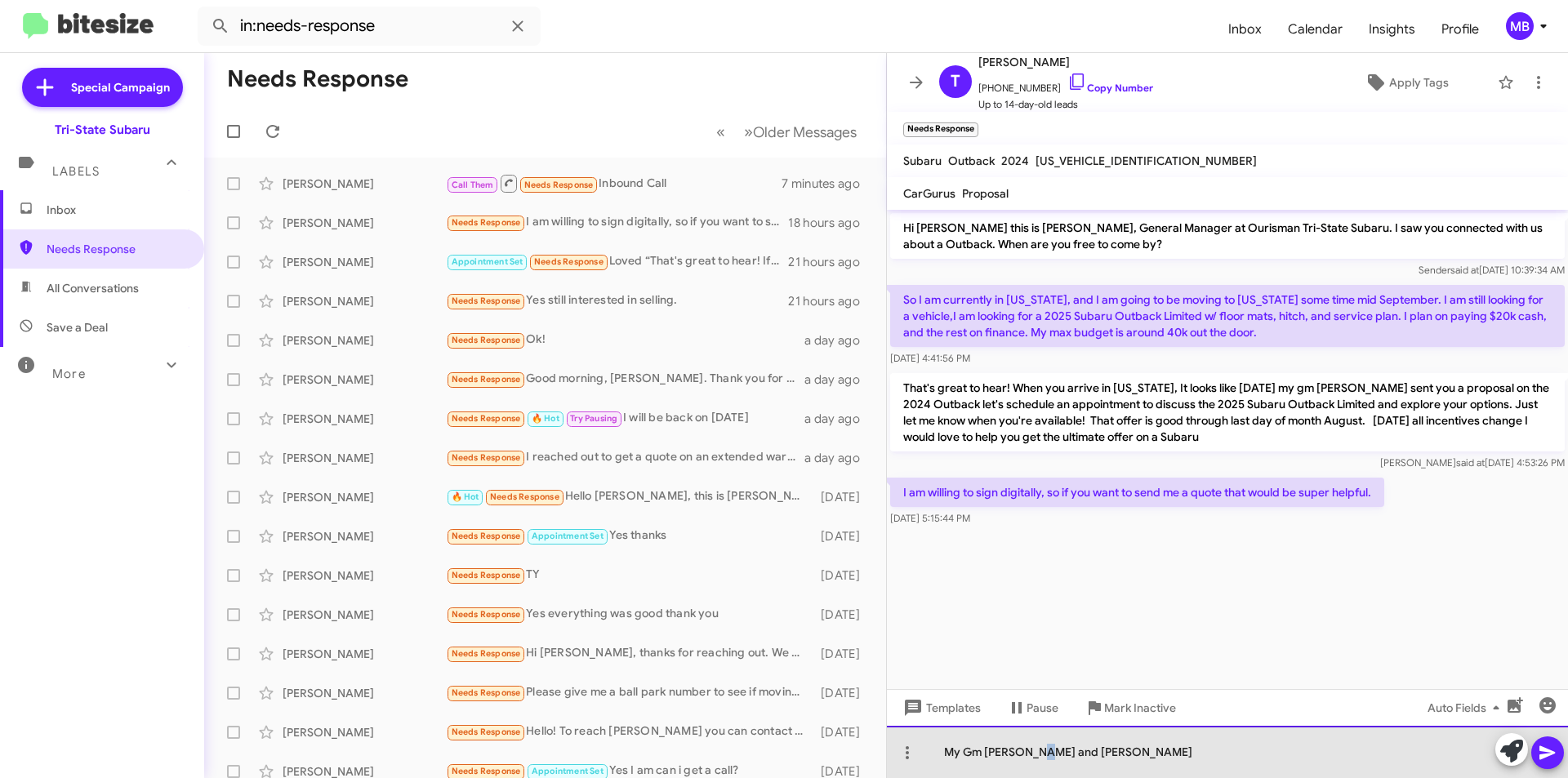
click at [1037, 750] on div "My Gm [PERSON_NAME] and [PERSON_NAME]" at bounding box center [1227, 751] width 681 height 52
click at [1128, 749] on div "My Gm [PERSON_NAME] and [PERSON_NAME]" at bounding box center [1227, 751] width 681 height 52
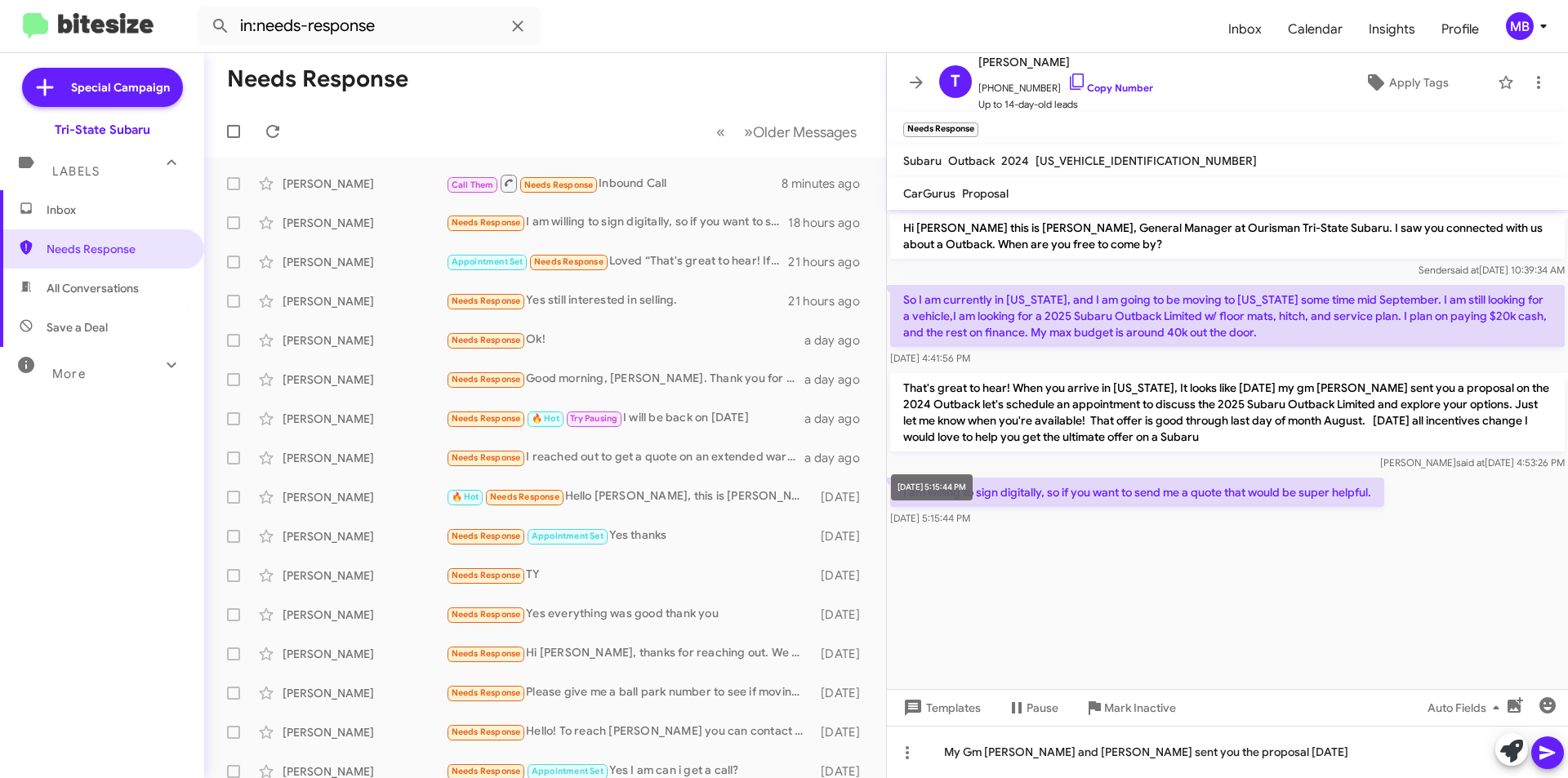
drag, startPoint x: 1015, startPoint y: 514, endPoint x: 904, endPoint y: 478, distance: 116.7
click at [904, 478] on body "in:needs-response Inbox Calendar Insights Profile MB Special Campaign Tri-State…" at bounding box center [784, 389] width 1568 height 778
click at [1009, 574] on cdk-virtual-scroll-viewport "Hi [PERSON_NAME] this is [PERSON_NAME], General Manager at Ourisman Tri-State S…" at bounding box center [1227, 449] width 681 height 479
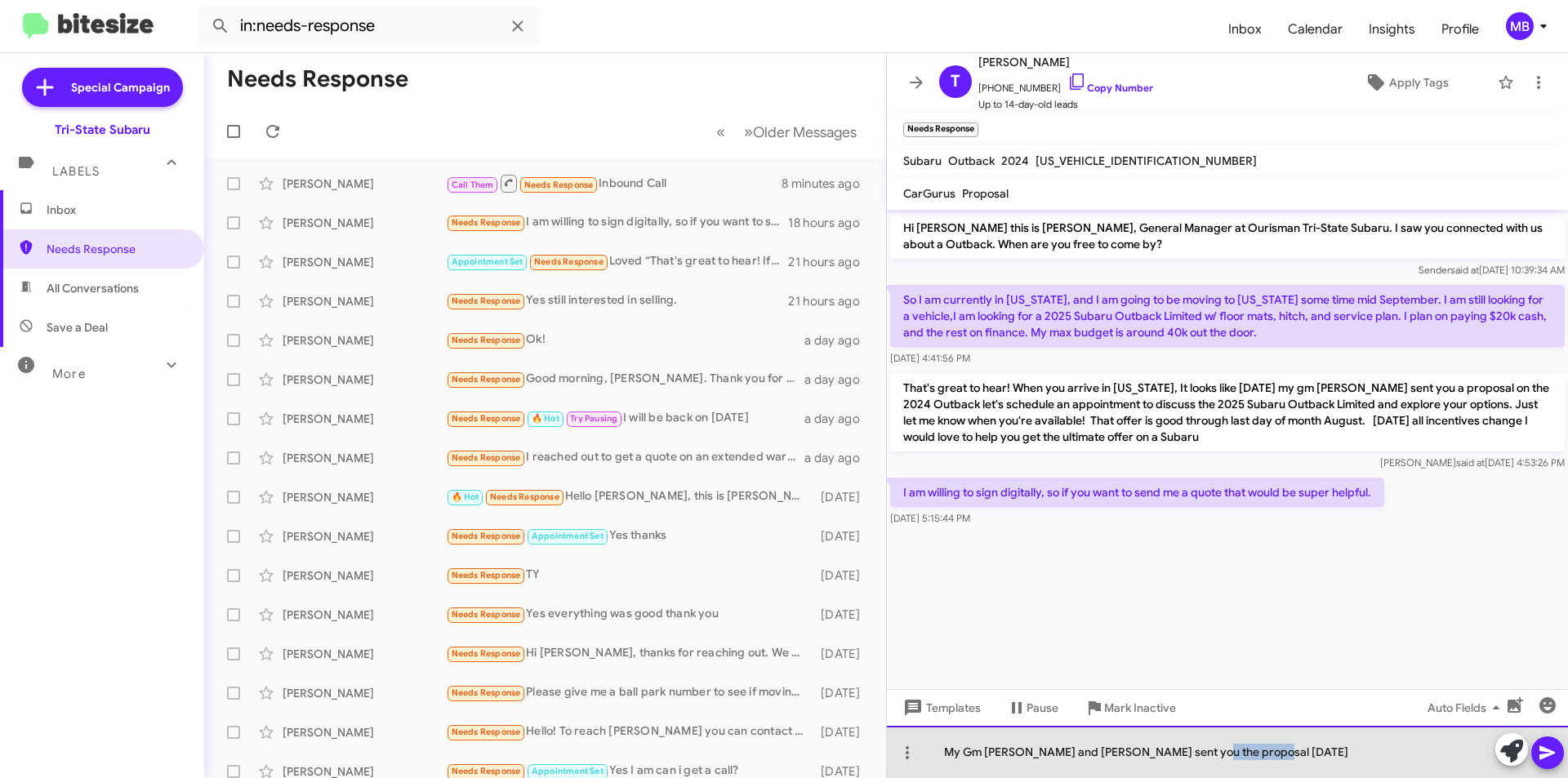
drag, startPoint x: 1263, startPoint y: 753, endPoint x: 1197, endPoint y: 754, distance: 66.0
click at [1197, 754] on div "My Gm [PERSON_NAME] and [PERSON_NAME] sent you the proposal [DATE]" at bounding box center [1227, 751] width 681 height 52
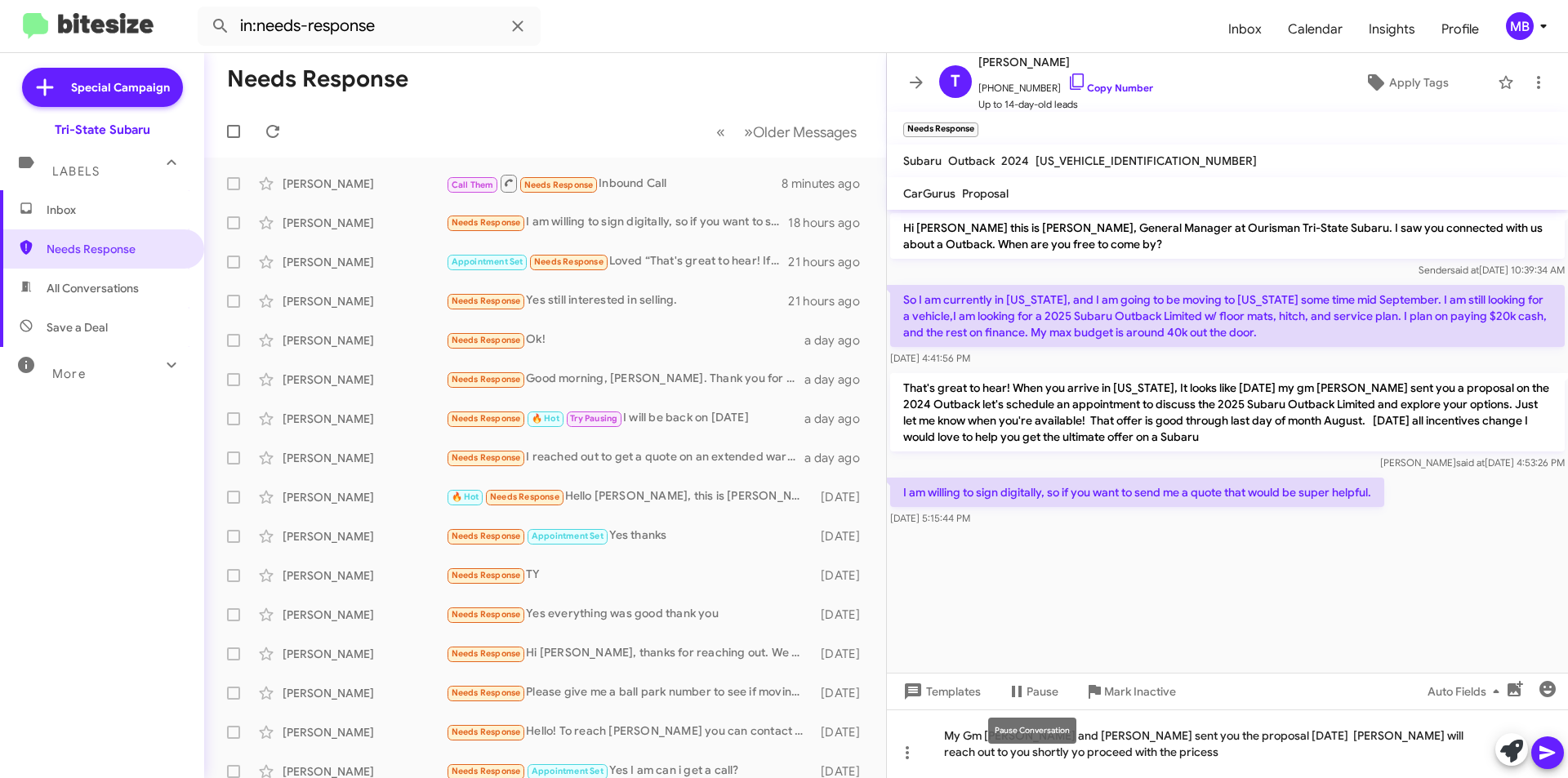
drag, startPoint x: 1060, startPoint y: 752, endPoint x: 1019, endPoint y: 753, distance: 41.0
drag, startPoint x: 1019, startPoint y: 753, endPoint x: 1048, endPoint y: 753, distance: 29.0
drag, startPoint x: 1048, startPoint y: 753, endPoint x: 993, endPoint y: 763, distance: 55.9
click at [989, 765] on div "My Gm [PERSON_NAME] and [PERSON_NAME] sent you the proposal [DATE] [PERSON_NAME…" at bounding box center [1227, 744] width 681 height 68
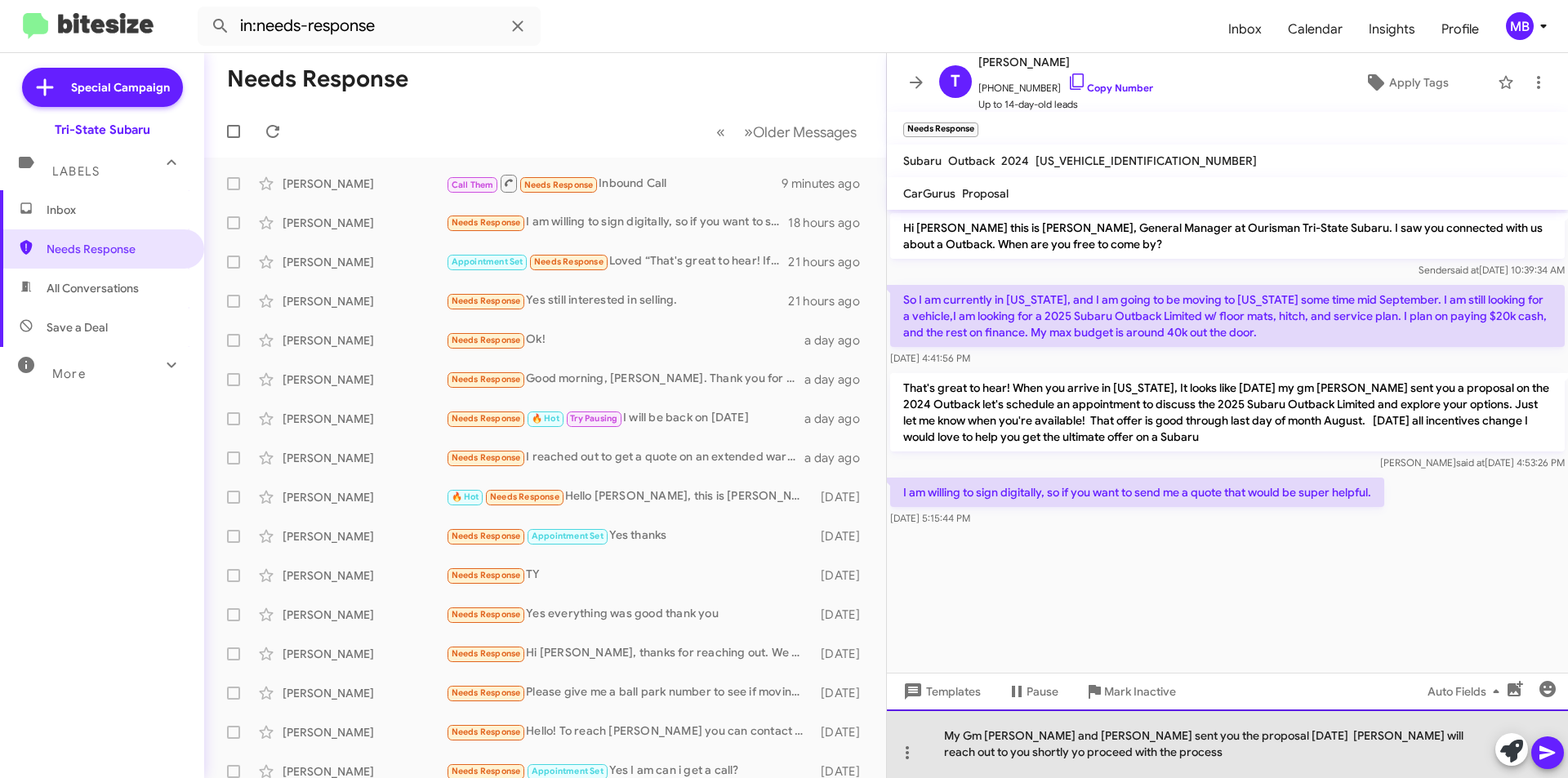
click at [946, 732] on div "My Gm [PERSON_NAME] and [PERSON_NAME] sent you the proposal [DATE] [PERSON_NAME…" at bounding box center [1227, 744] width 681 height 68
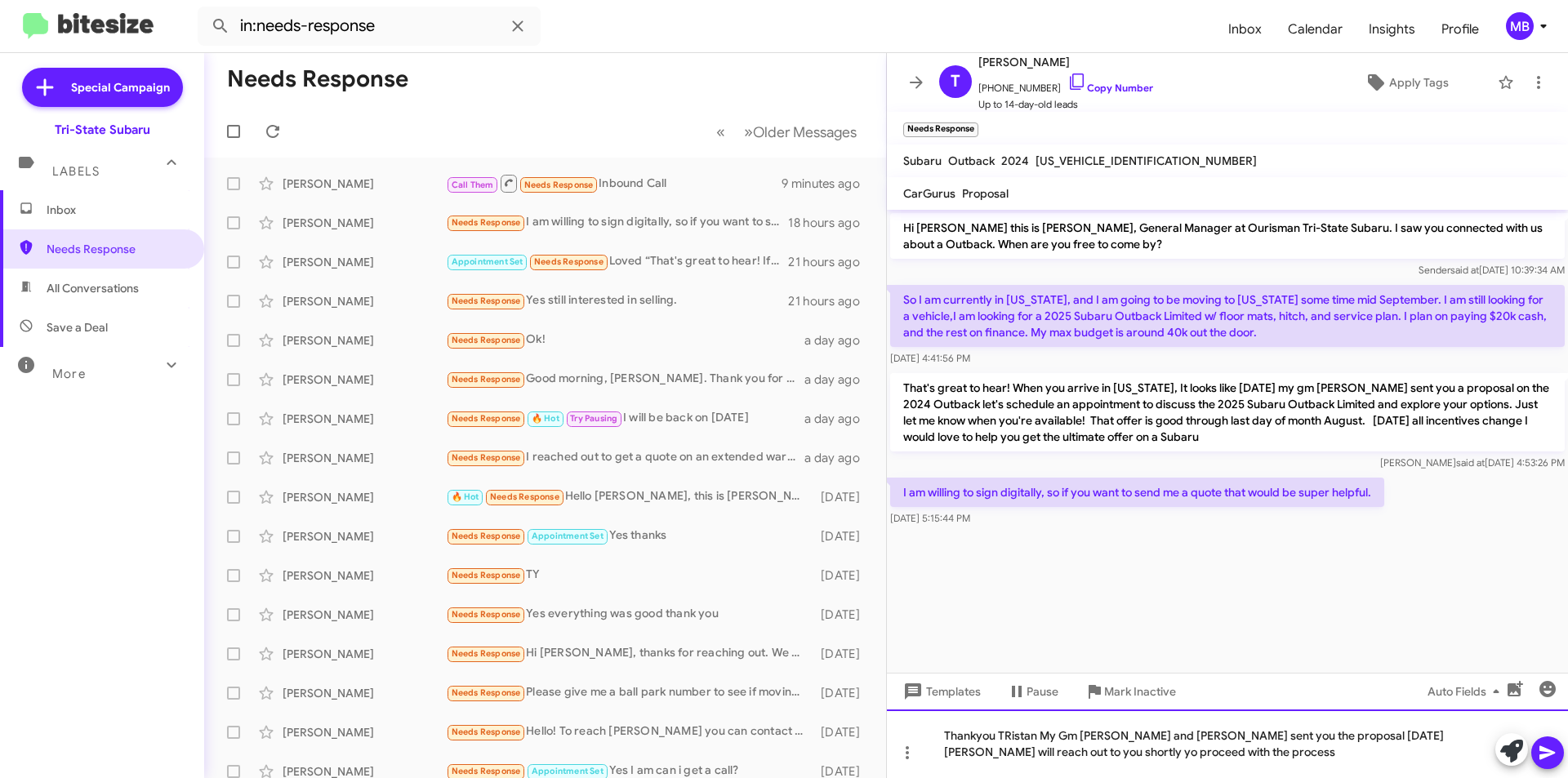
click at [976, 736] on div "Thankyou TRistan My Gm [PERSON_NAME] and [PERSON_NAME] sent you the proposal [D…" at bounding box center [1227, 744] width 681 height 68
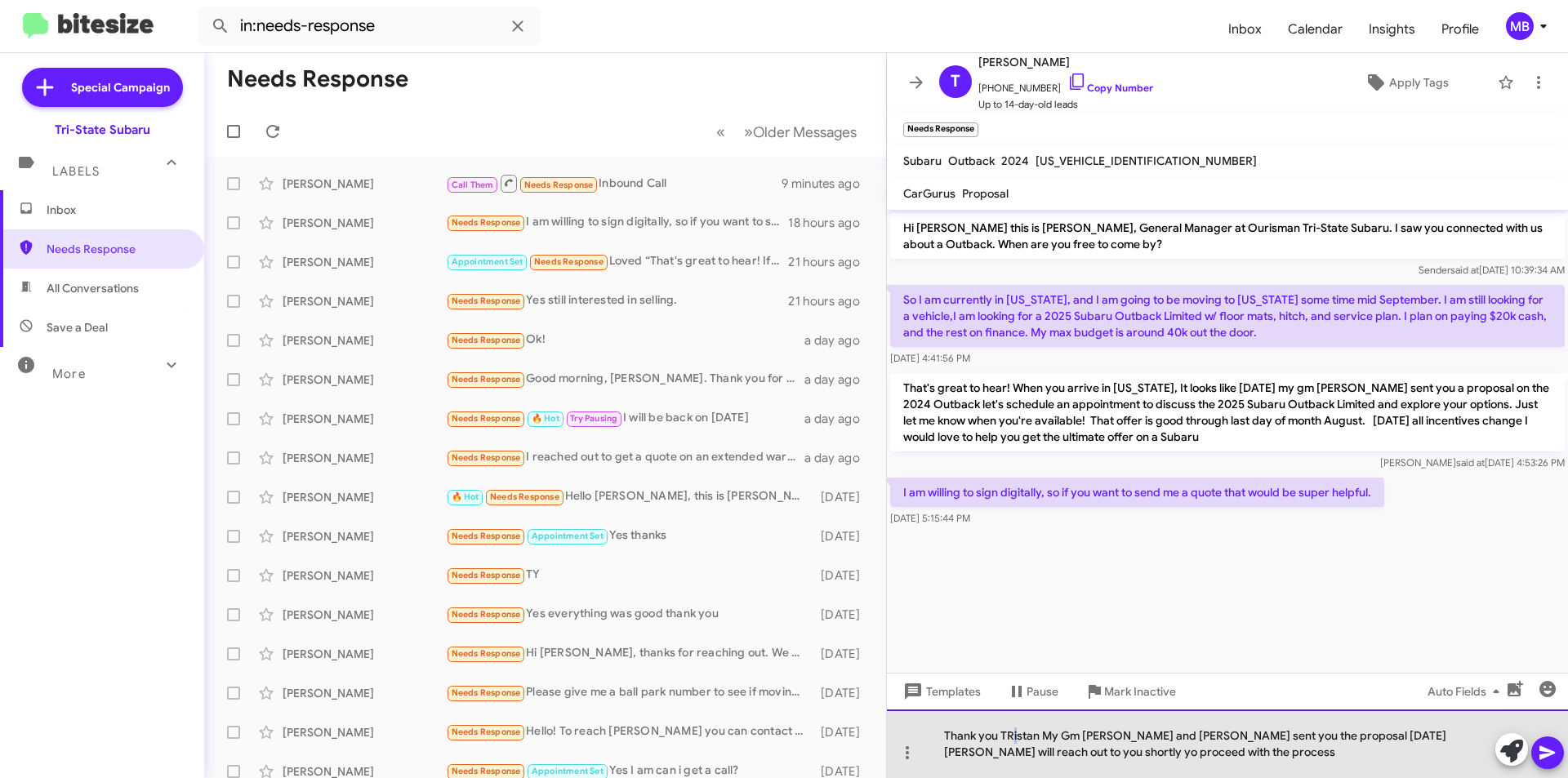
click at [1011, 737] on div "Thank you TRistan My Gm [PERSON_NAME] and [PERSON_NAME] sent you the proposal […" at bounding box center [1227, 744] width 681 height 68
click at [1034, 737] on div "Thank you [PERSON_NAME] My Gm [PERSON_NAME] and [PERSON_NAME] sent you the prop…" at bounding box center [1227, 744] width 681 height 68
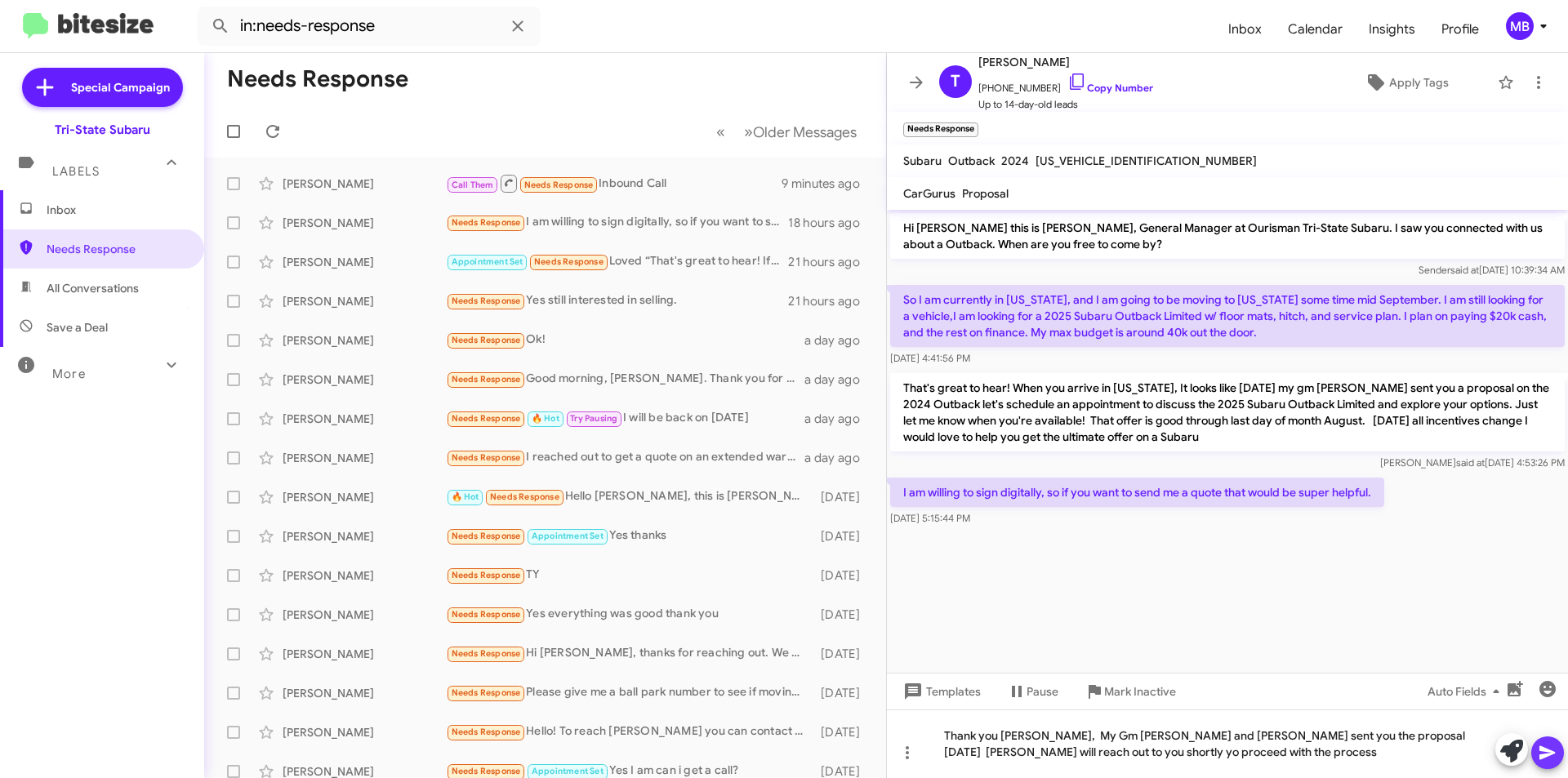
click at [1544, 750] on icon at bounding box center [1547, 753] width 15 height 14
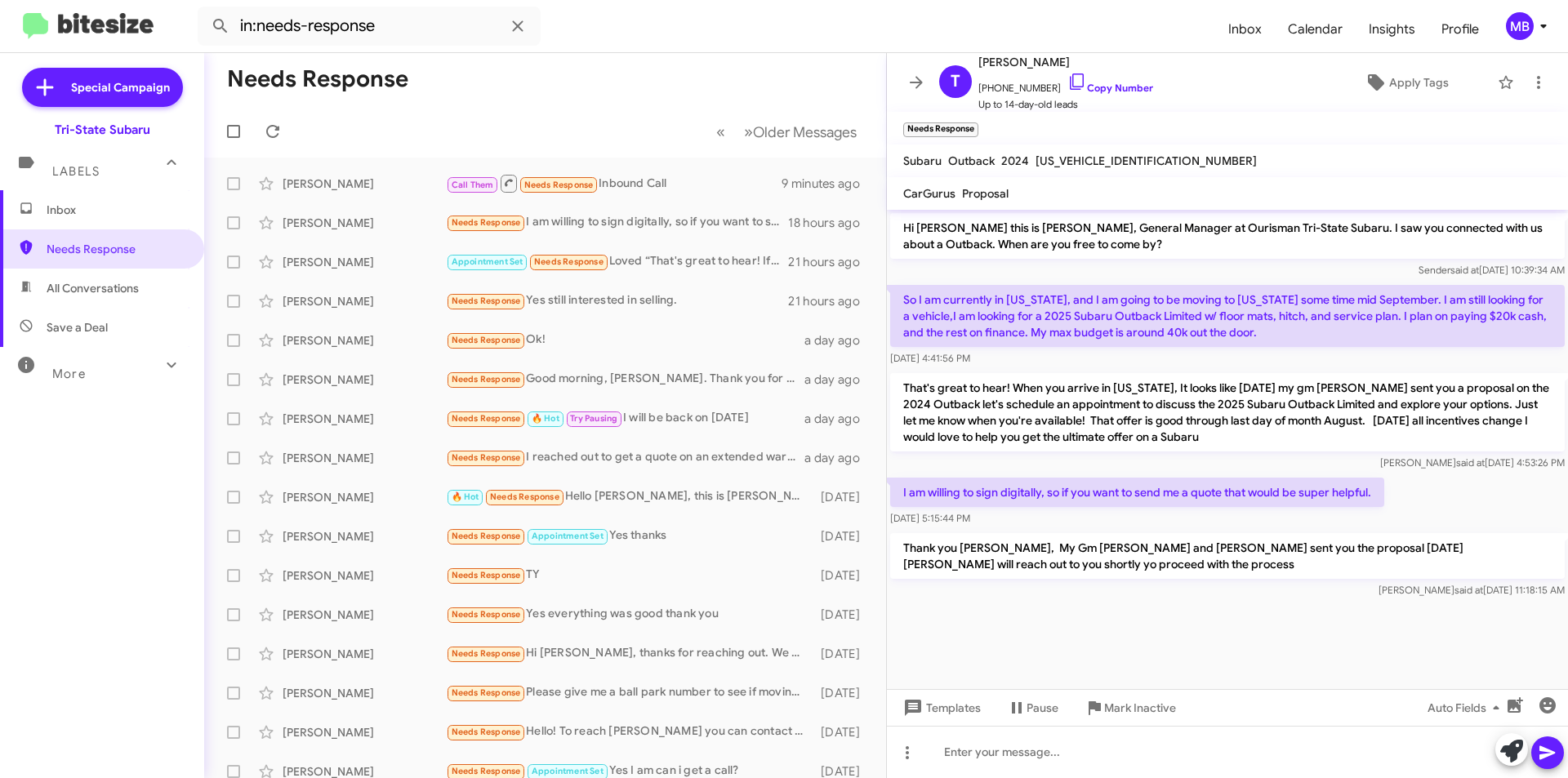
drag, startPoint x: 1565, startPoint y: 157, endPoint x: 1061, endPoint y: 599, distance: 670.4
click at [1056, 579] on div "Thank you [PERSON_NAME], My Gm [PERSON_NAME] and [PERSON_NAME] sent you the pro…" at bounding box center [1227, 565] width 674 height 65
drag, startPoint x: 1324, startPoint y: 485, endPoint x: 960, endPoint y: 456, distance: 365.2
click at [960, 456] on div "Hi [PERSON_NAME] this is [PERSON_NAME], General Manager at Ourisman Tri-State S…" at bounding box center [1227, 405] width 681 height 392
copy div "[PERSON_NAME] said at [DATE] 4:53:26 PM I am willing to sign digitally, so if y…"
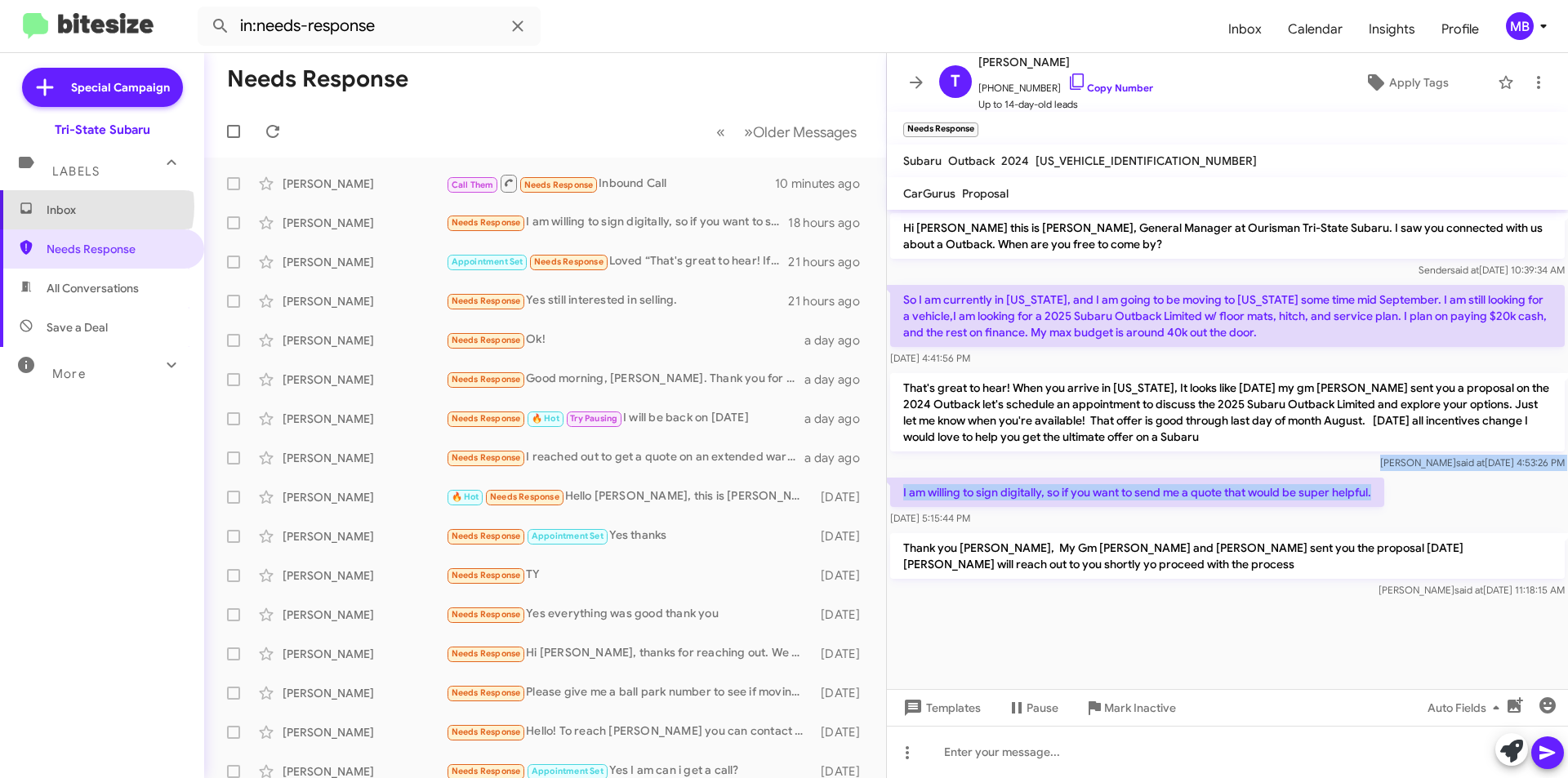
click at [94, 207] on span "Inbox" at bounding box center [116, 210] width 138 height 16
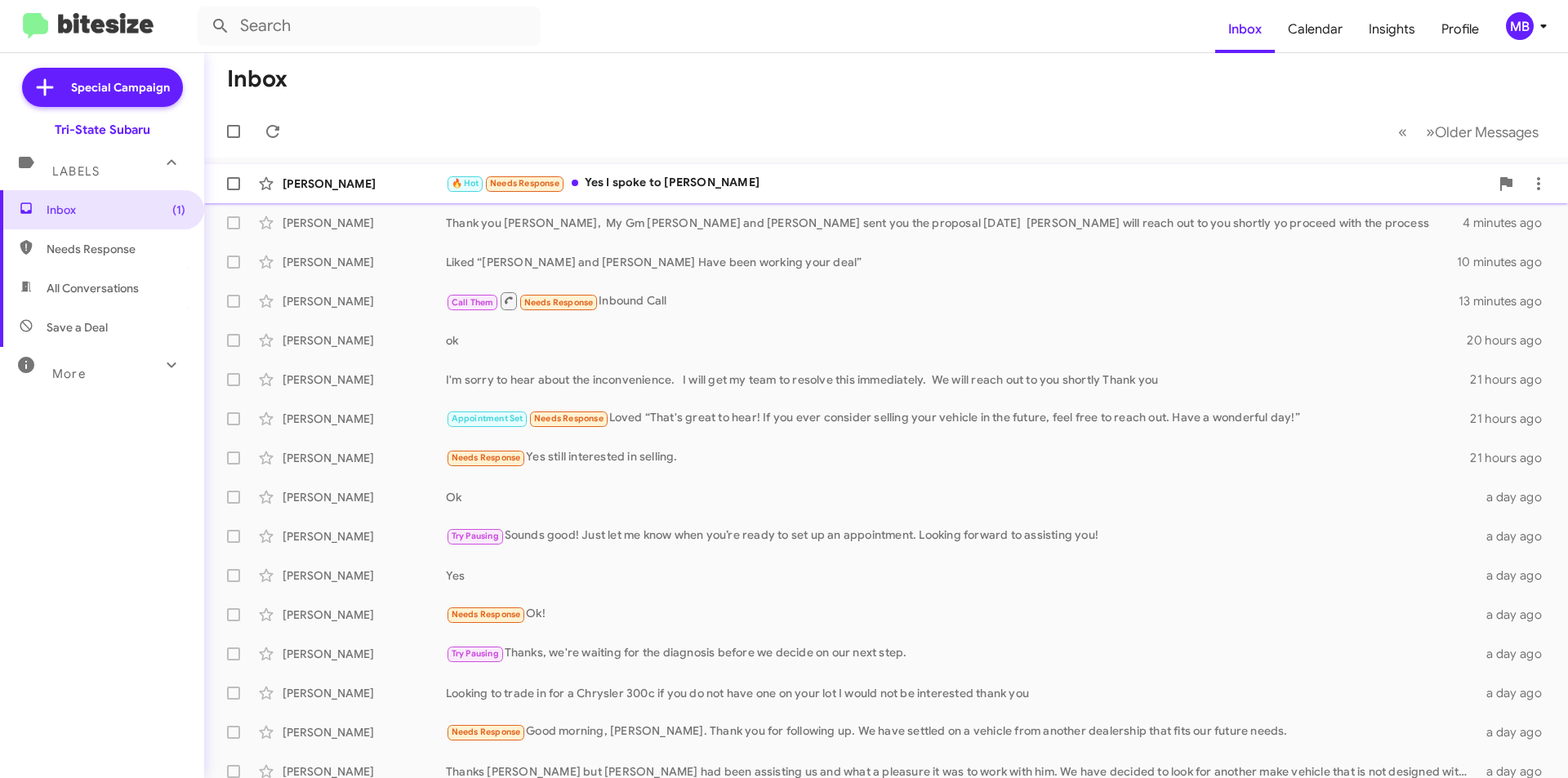
click at [666, 179] on div "🔥 Hot Needs Response Yes I spoke to [PERSON_NAME]" at bounding box center [968, 183] width 1043 height 19
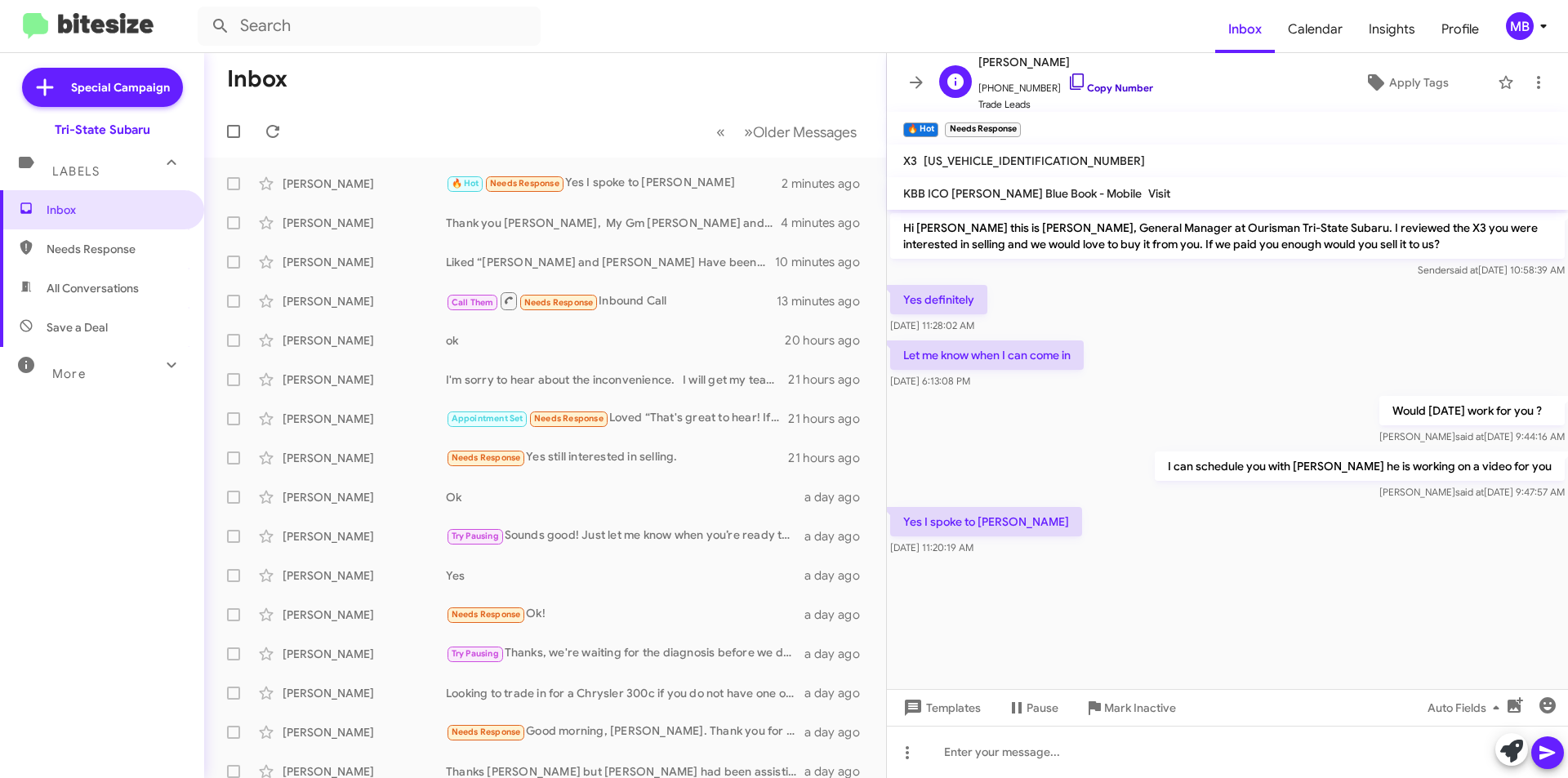
click at [1092, 89] on link "Copy Number" at bounding box center [1110, 87] width 85 height 12
click at [1094, 749] on div at bounding box center [1227, 751] width 681 height 52
click at [1540, 751] on icon at bounding box center [1547, 752] width 20 height 20
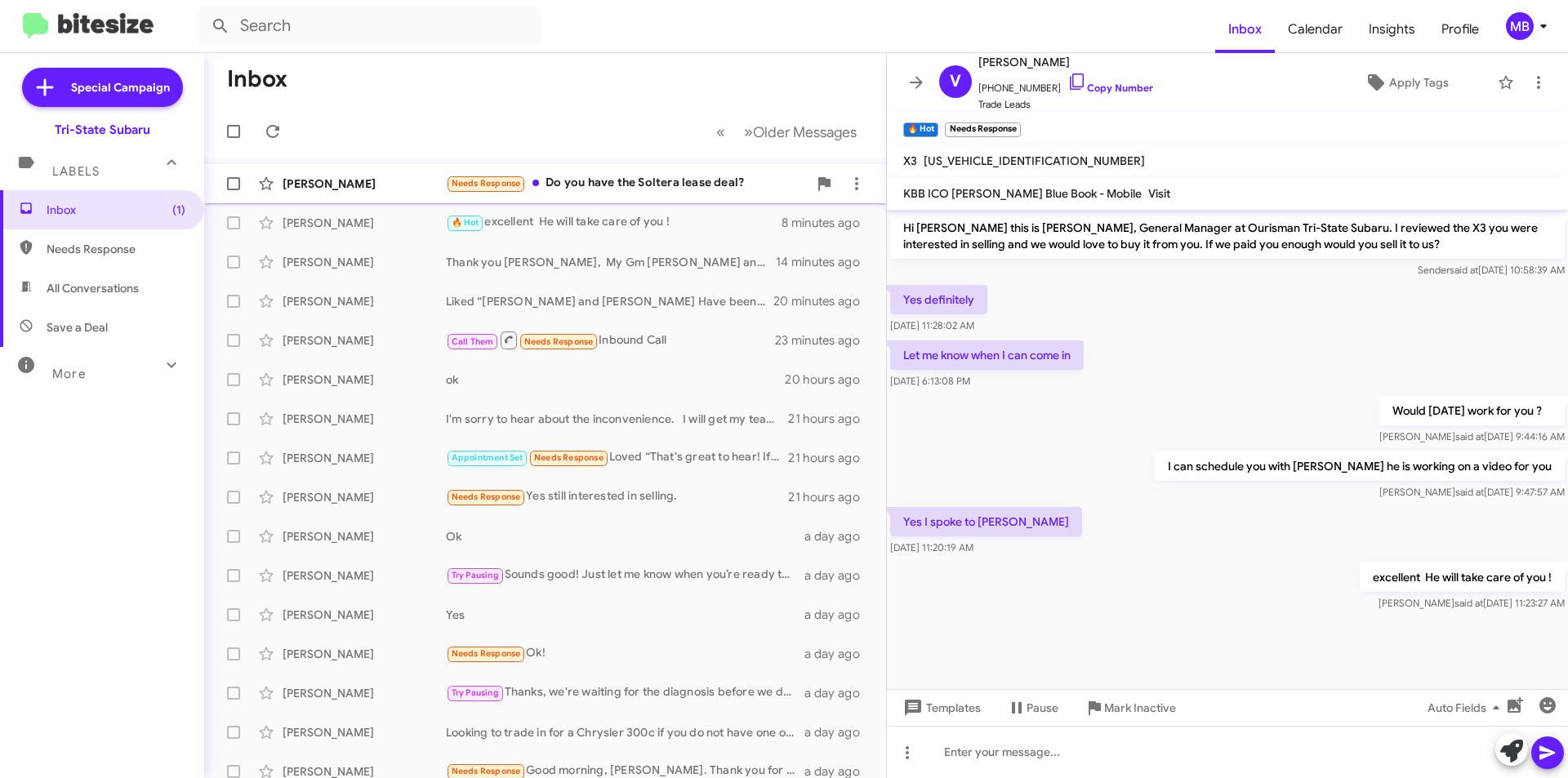
click at [582, 185] on div "Needs Response Do you have the Soltera lease deal?" at bounding box center [626, 183] width 361 height 19
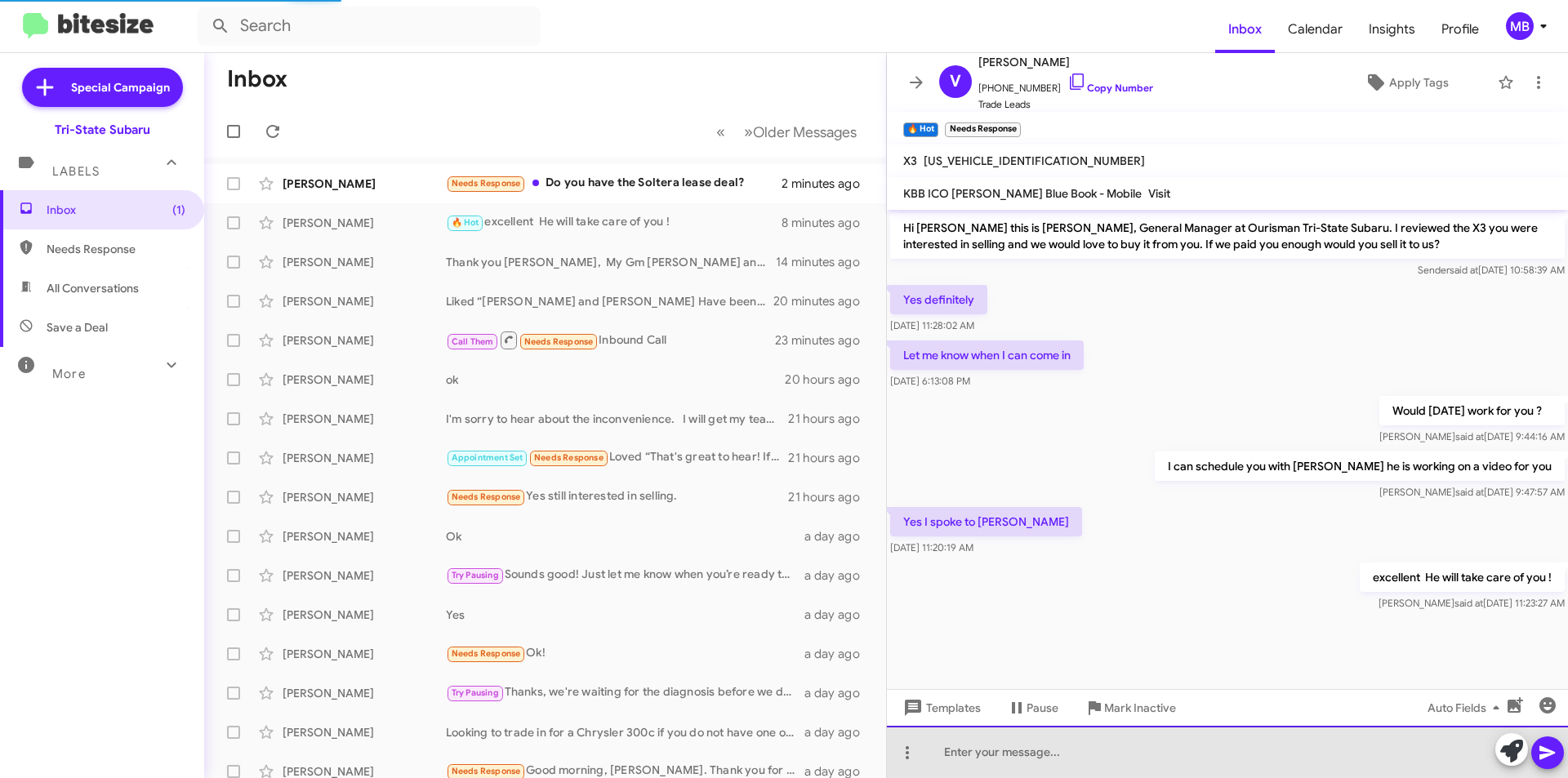
click at [1000, 766] on div at bounding box center [1227, 751] width 681 height 52
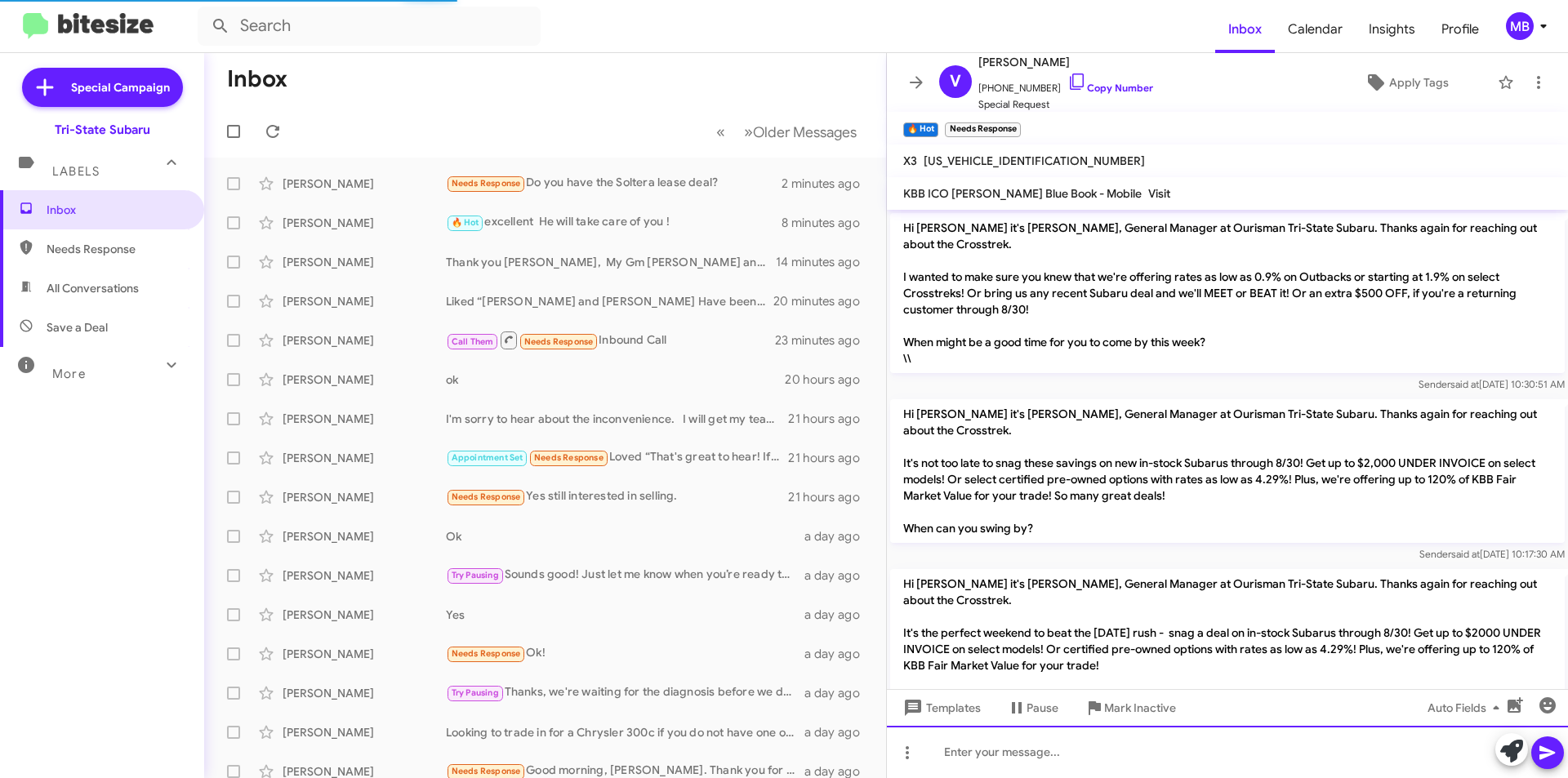
scroll to position [69, 0]
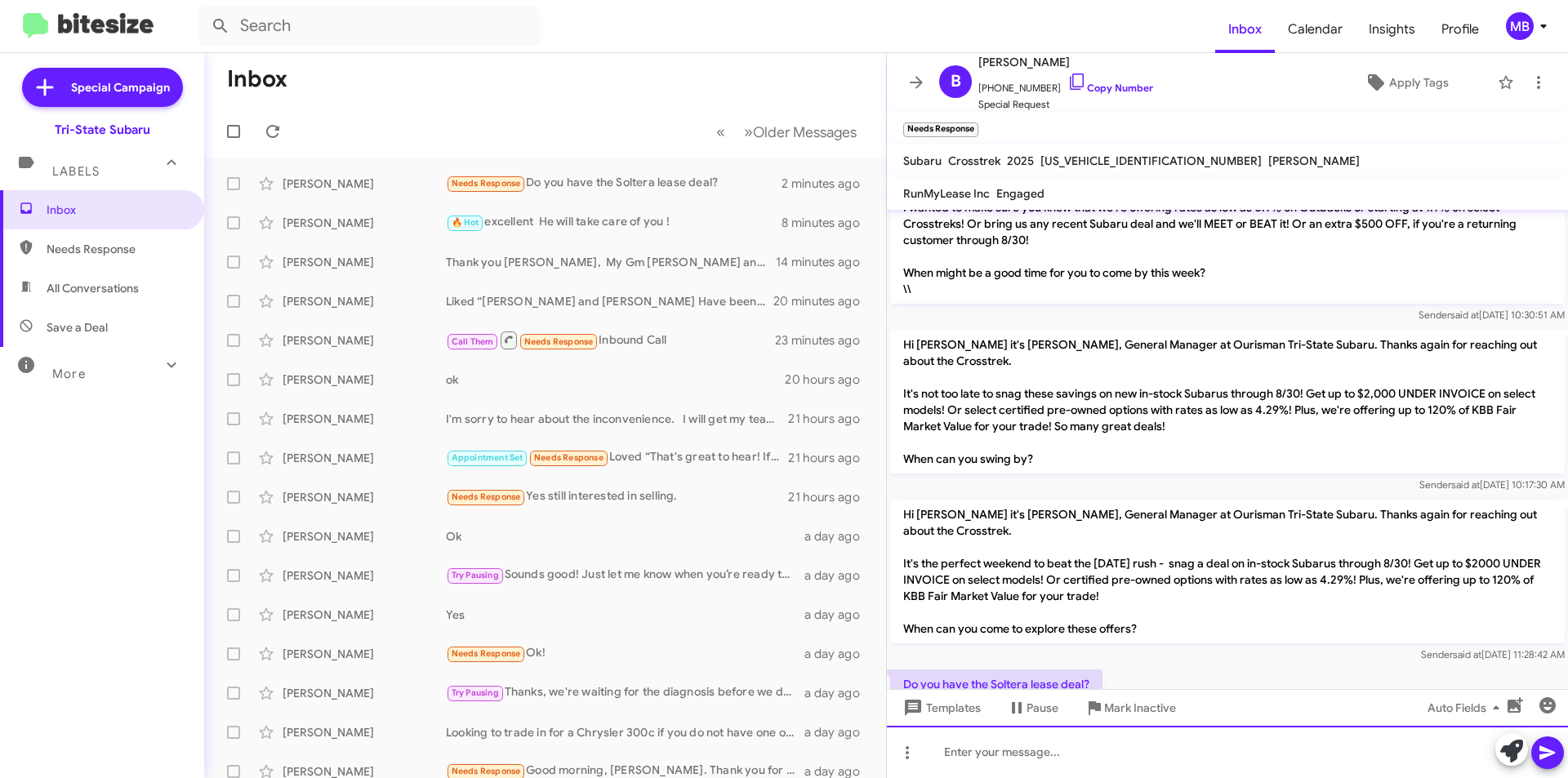
click at [999, 762] on div at bounding box center [1227, 751] width 681 height 52
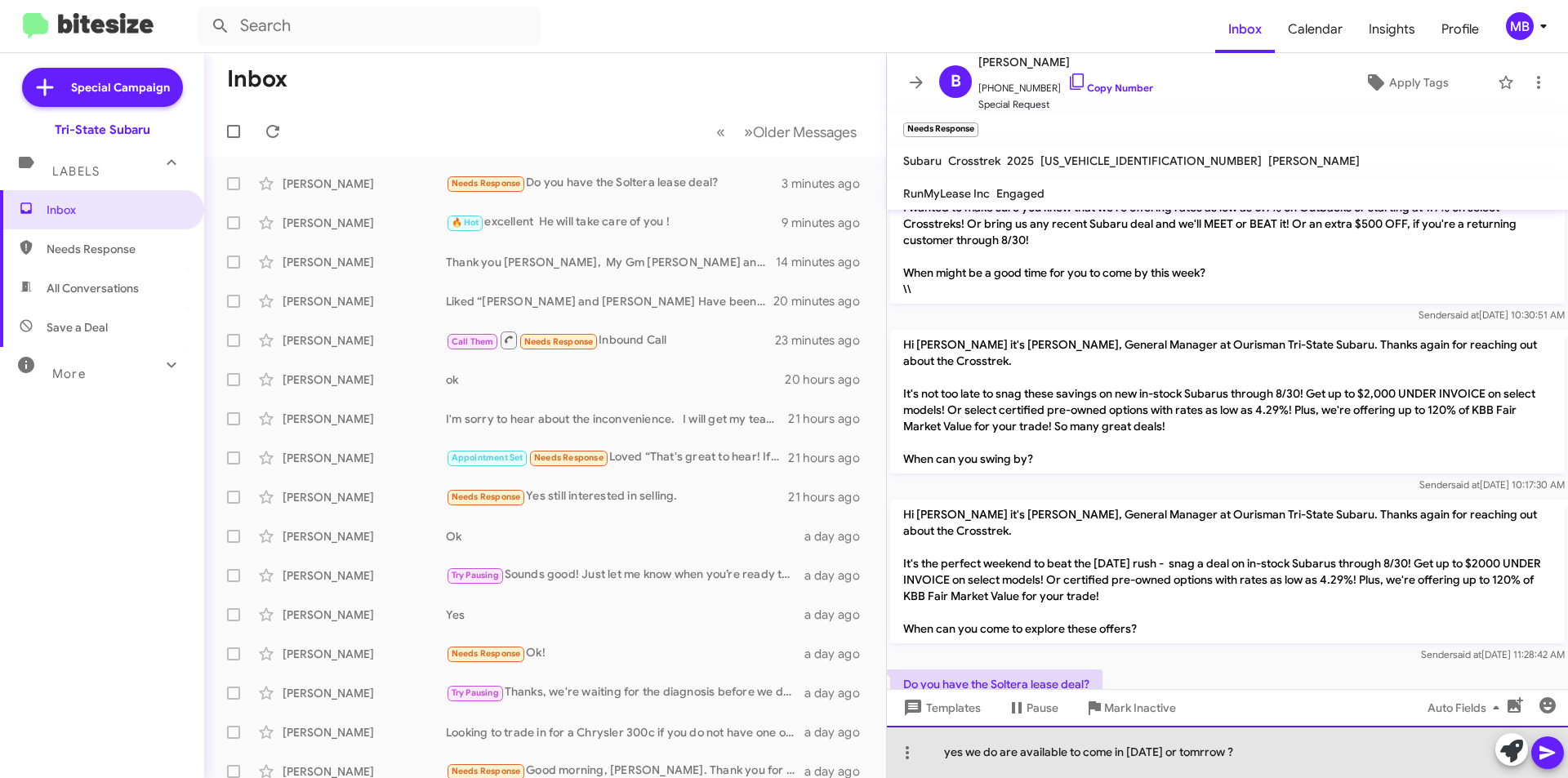
click at [1194, 755] on div "yes we do are available to come in [DATE] or tomrrow ?" at bounding box center [1227, 751] width 681 height 52
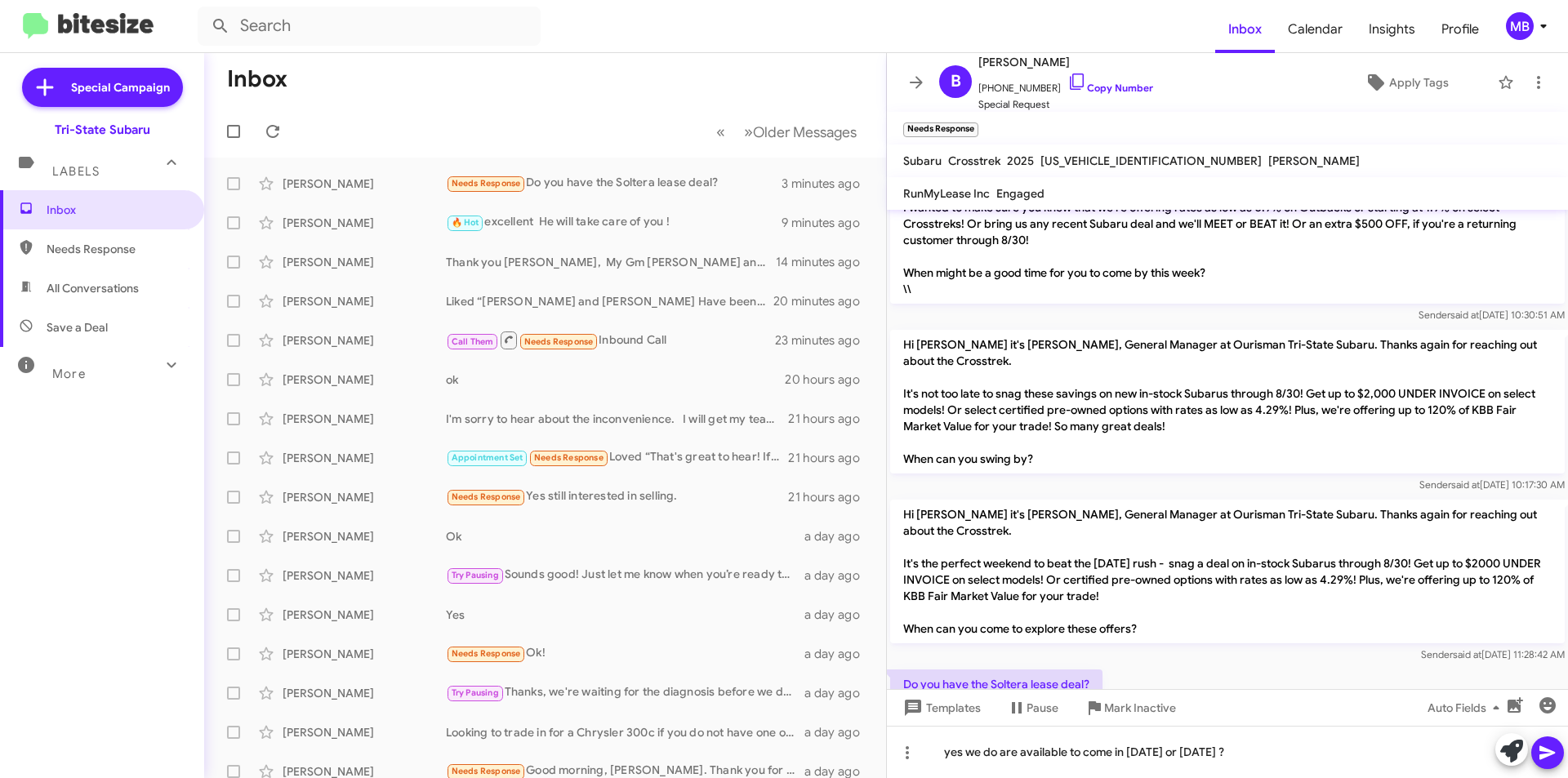
click at [1543, 755] on icon at bounding box center [1547, 753] width 15 height 14
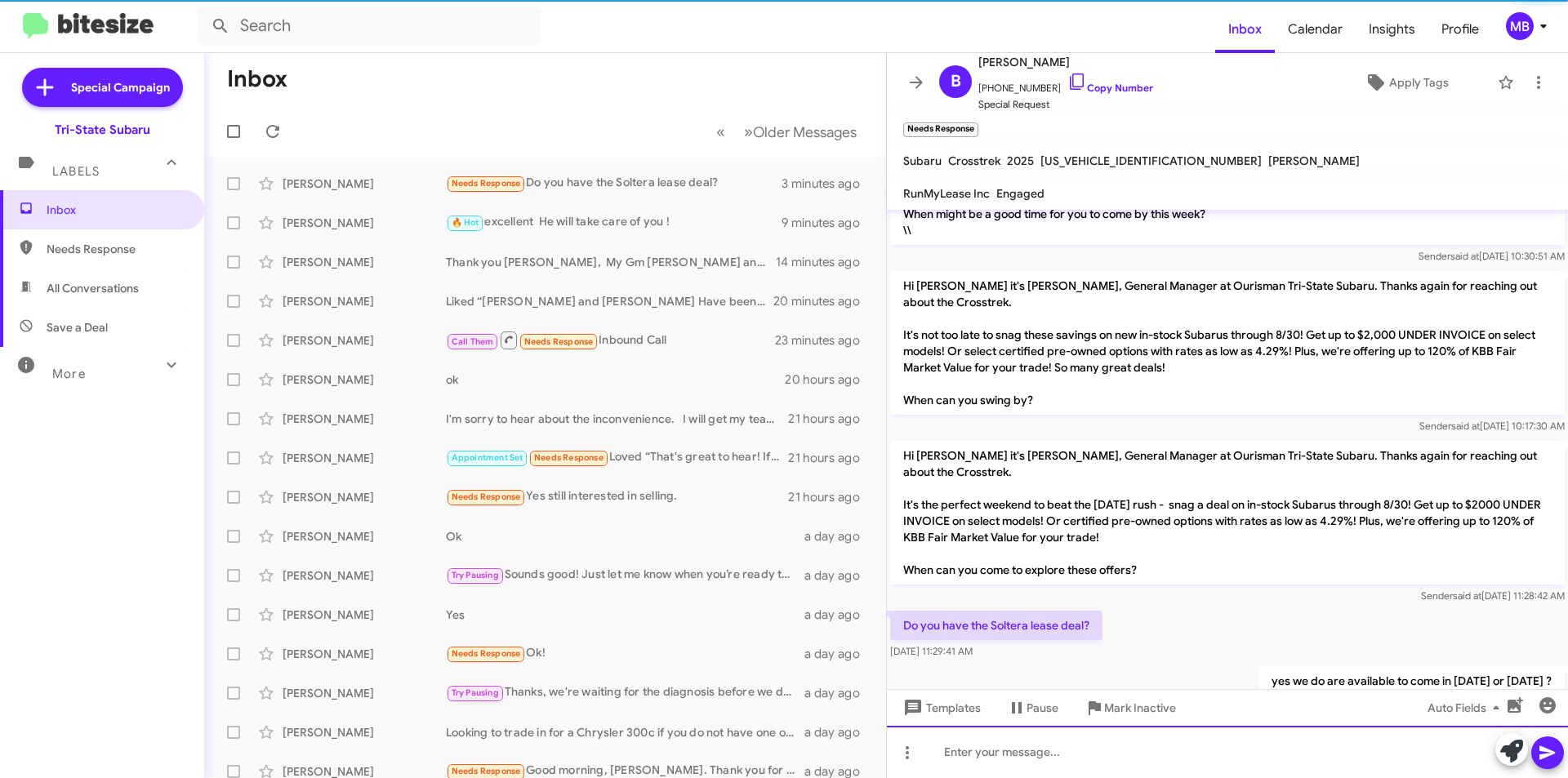
scroll to position [129, 0]
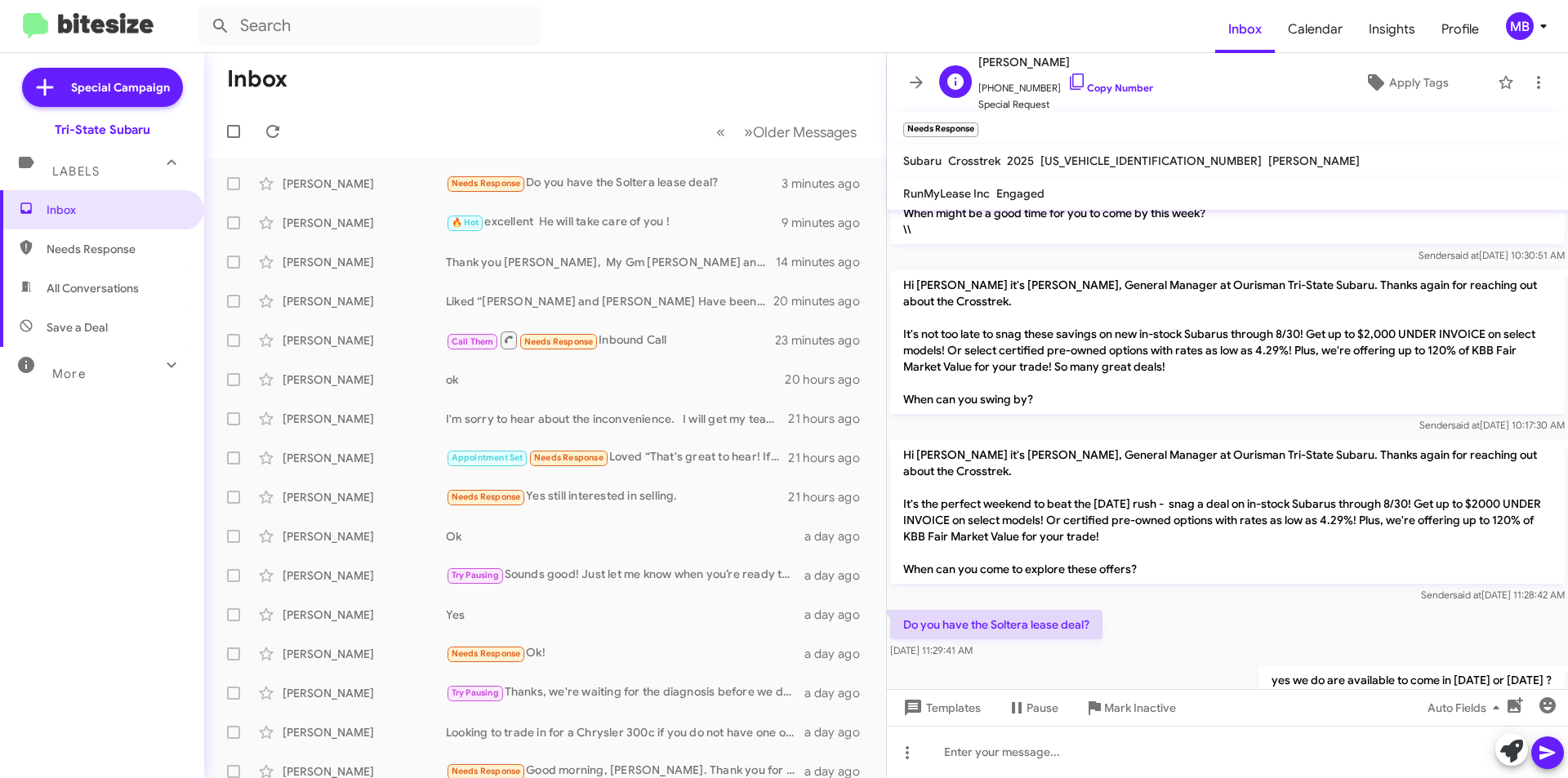
click at [1127, 80] on span "[PHONE_NUMBER] Copy Number" at bounding box center [1065, 84] width 175 height 25
click at [1113, 83] on link "Copy Number" at bounding box center [1110, 87] width 85 height 12
drag, startPoint x: 1099, startPoint y: 578, endPoint x: 901, endPoint y: 555, distance: 199.3
click at [901, 556] on div "Hi [PERSON_NAME] it's [PERSON_NAME], General Manager at Ourisman Tri-State Suba…" at bounding box center [1227, 399] width 681 height 638
drag, startPoint x: 941, startPoint y: 555, endPoint x: 953, endPoint y: 560, distance: 13.0
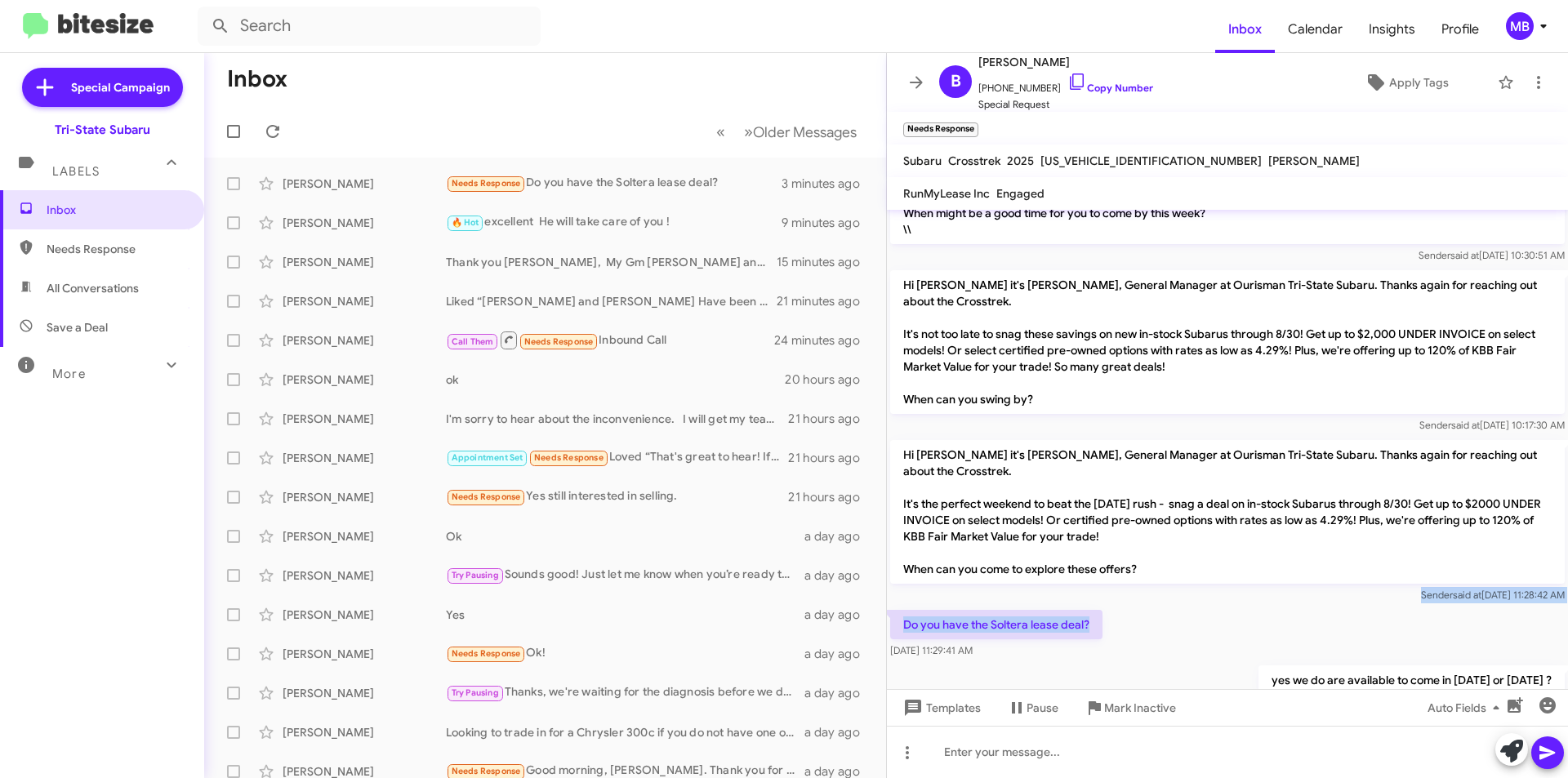
copy div "Sender said at [DATE] 11:28:42 AM Do you have the Soltera lease deal?"
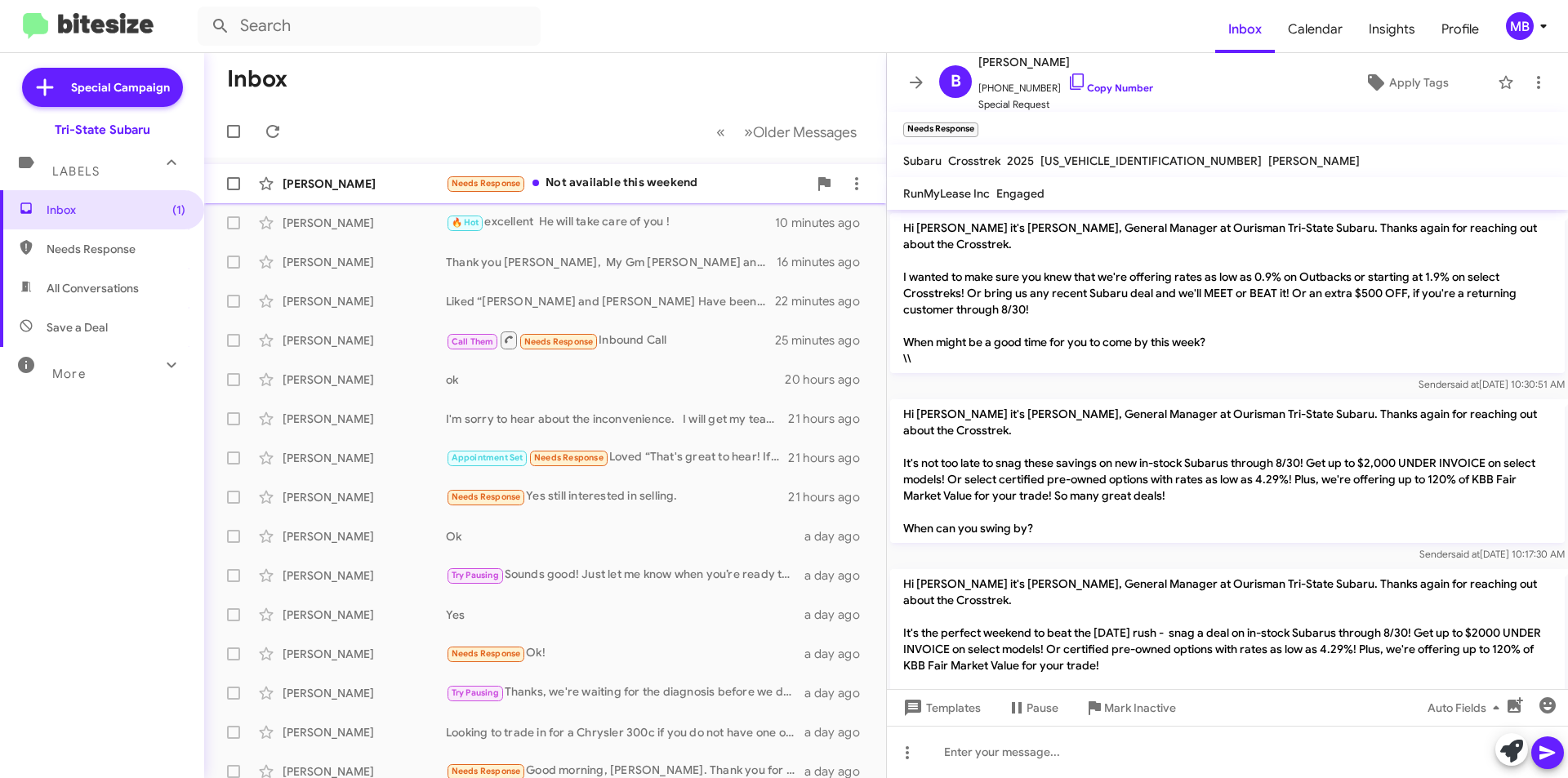
click at [648, 182] on div "Needs Response Not available this weekend" at bounding box center [626, 183] width 361 height 19
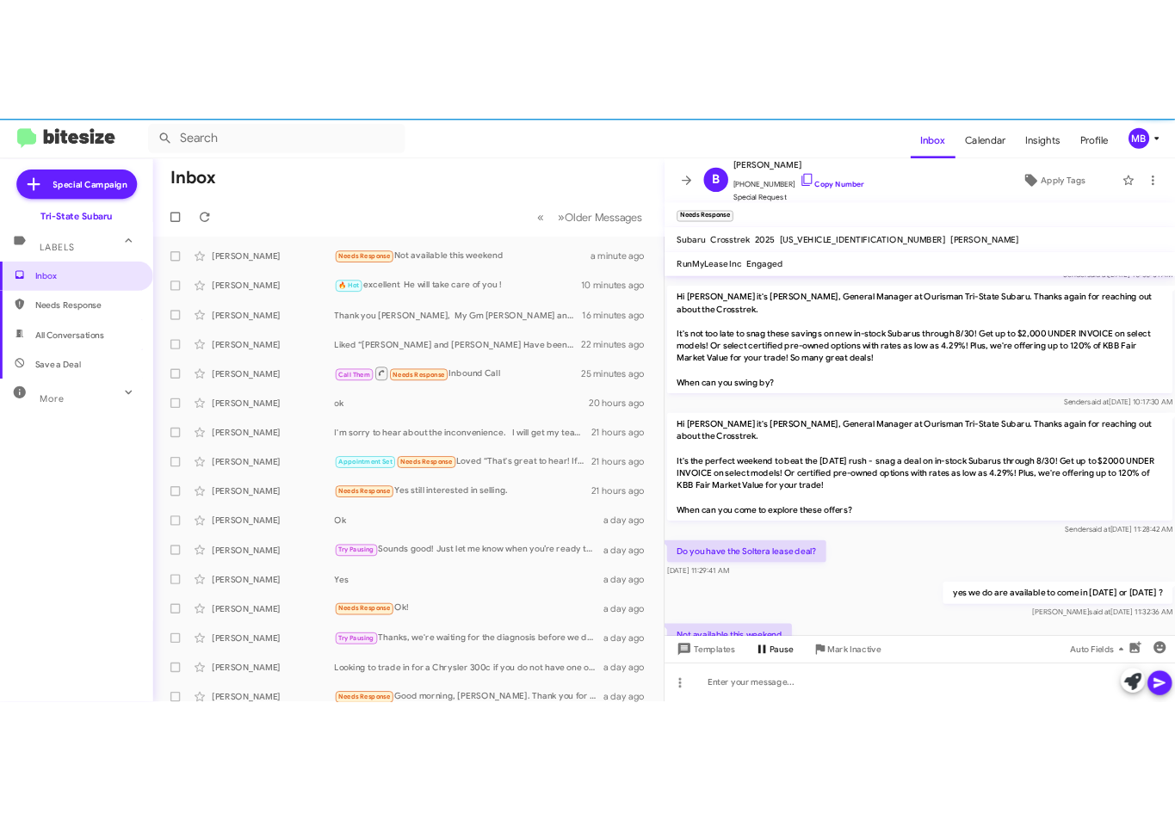
scroll to position [199, 0]
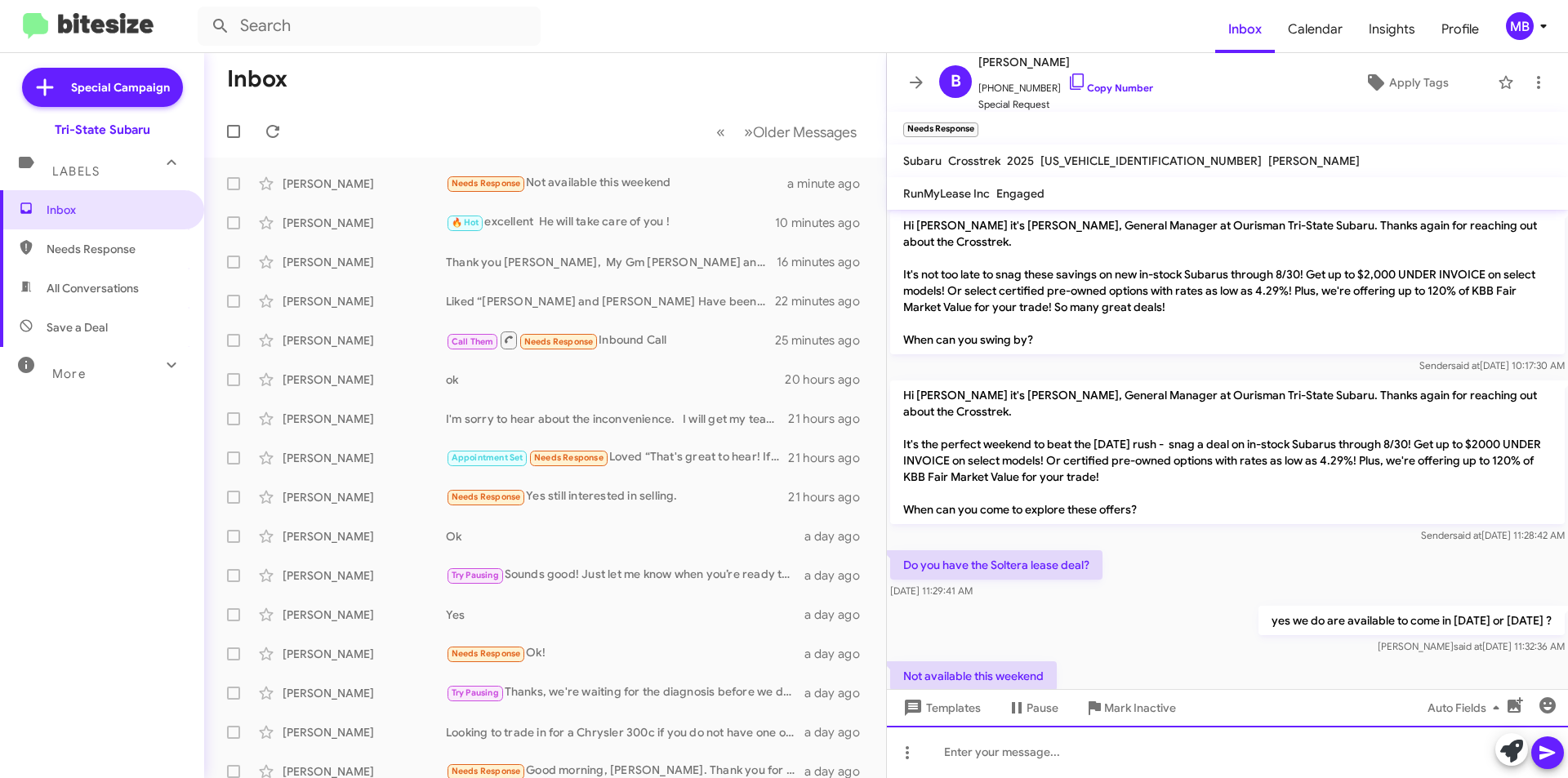
click at [1007, 748] on div at bounding box center [1227, 751] width 681 height 52
click at [1233, 750] on div "no worries which [PERSON_NAME] are you interested in ?" at bounding box center [1227, 751] width 681 height 52
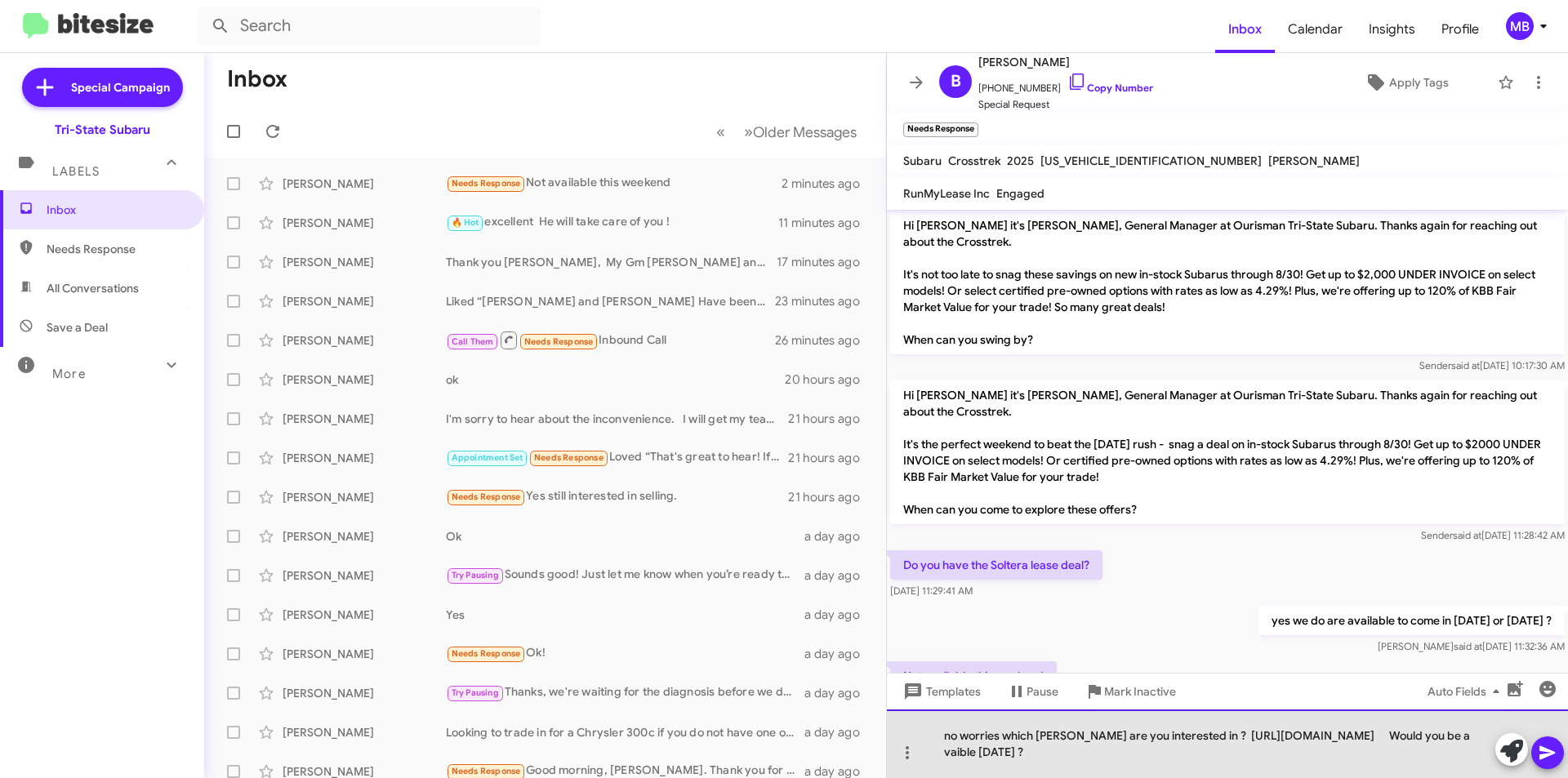
drag, startPoint x: 1395, startPoint y: 749, endPoint x: 1305, endPoint y: 759, distance: 90.6
click at [1305, 759] on div "no worries which [PERSON_NAME] are you interested in ? [URL][DOMAIN_NAME] Would…" at bounding box center [1227, 744] width 681 height 68
click at [1390, 751] on div "no worries which [PERSON_NAME] are you interested in ? [URL][DOMAIN_NAME] Would…" at bounding box center [1227, 744] width 681 height 68
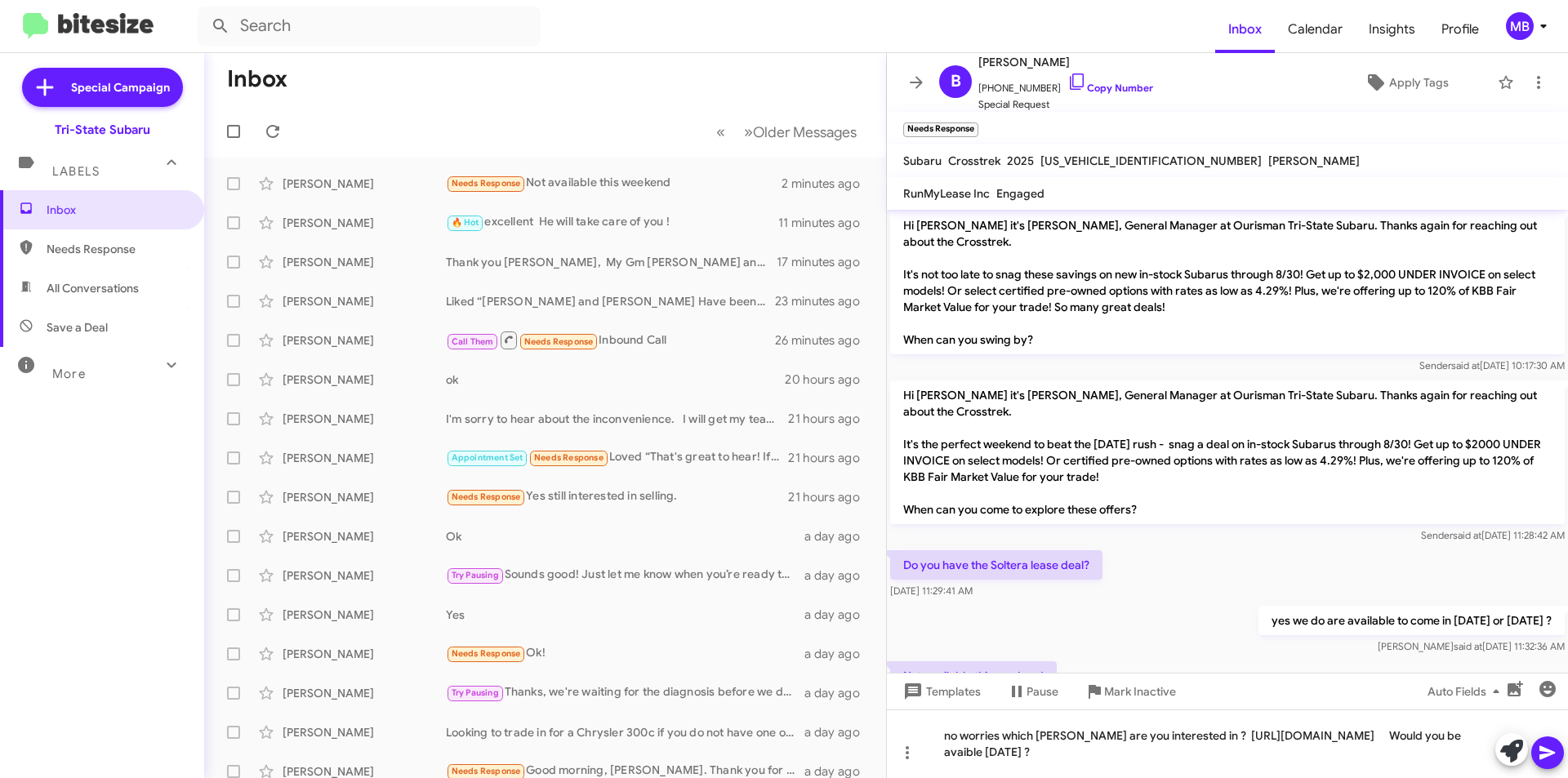
click at [1272, 658] on div "Not available this weekend [DATE] 11:33:07 AM" at bounding box center [1227, 686] width 681 height 56
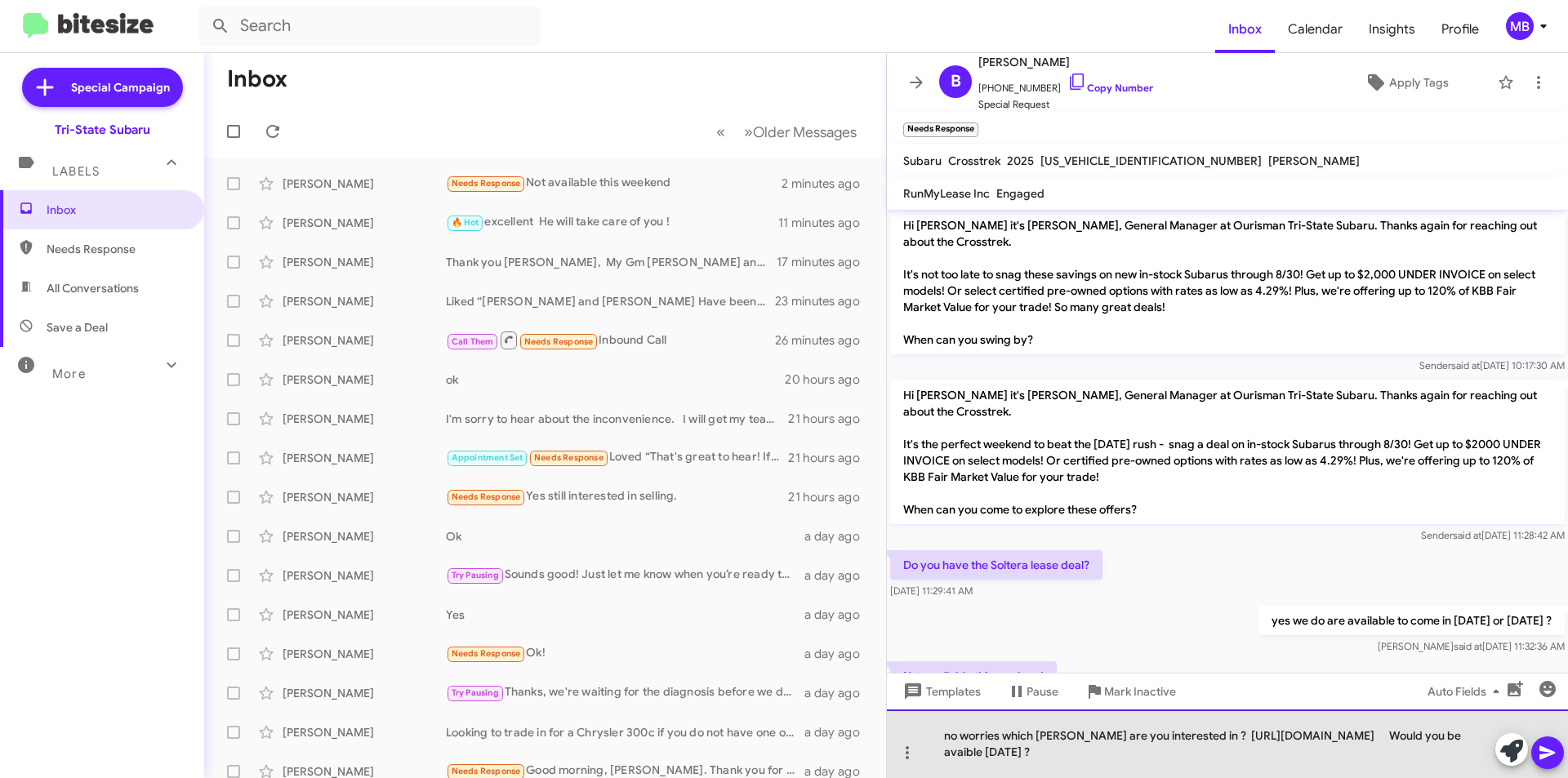
drag, startPoint x: 1394, startPoint y: 749, endPoint x: 1405, endPoint y: 762, distance: 17.0
click at [1405, 762] on div "no worries which [PERSON_NAME] are you interested in ? [URL][DOMAIN_NAME] Would…" at bounding box center [1227, 744] width 681 height 68
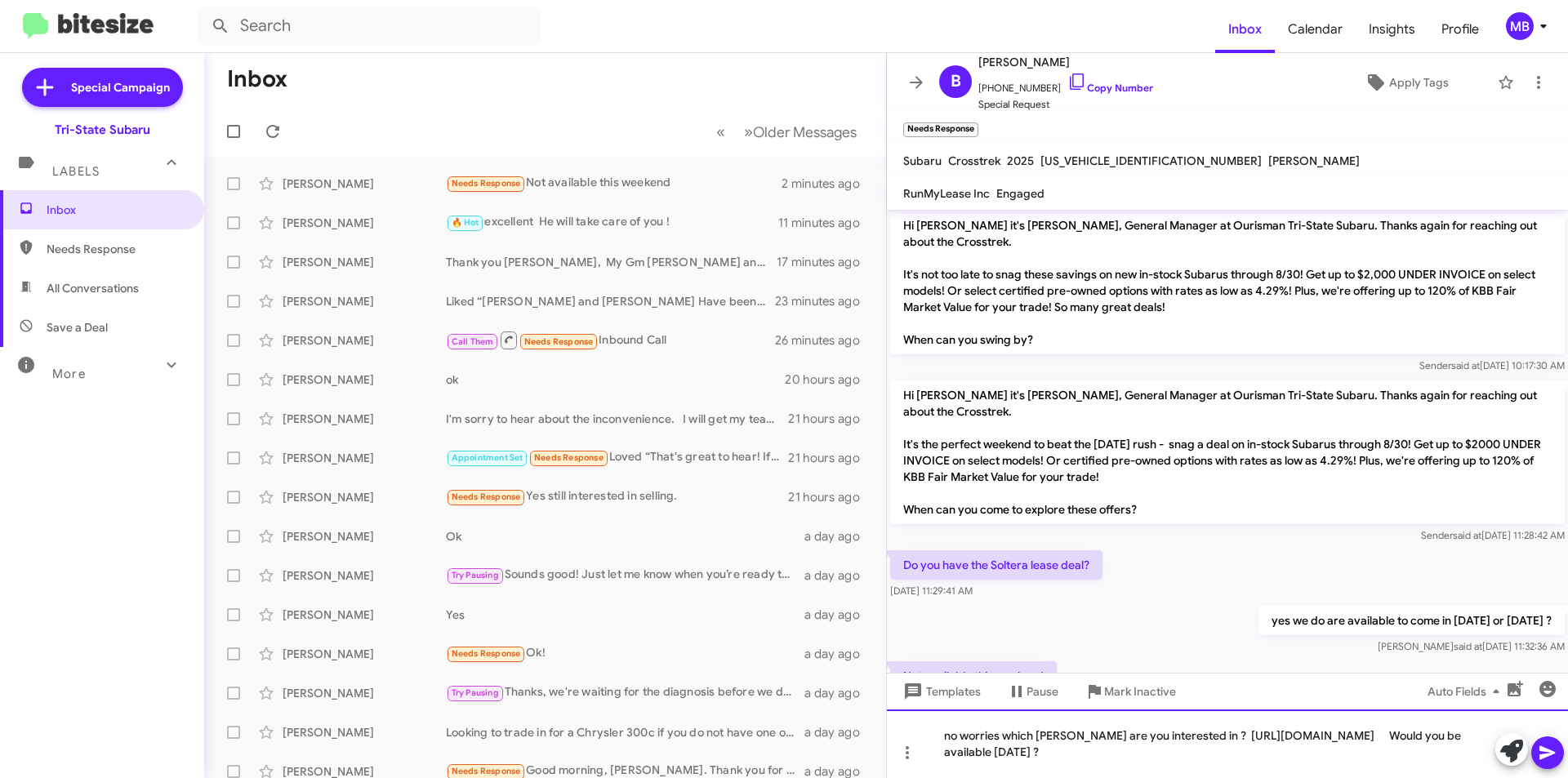
drag, startPoint x: 1282, startPoint y: 753, endPoint x: 1151, endPoint y: 762, distance: 131.3
click at [1151, 762] on div "no worries which [PERSON_NAME] are you interested in ? [URL][DOMAIN_NAME] Would…" at bounding box center [1227, 744] width 681 height 68
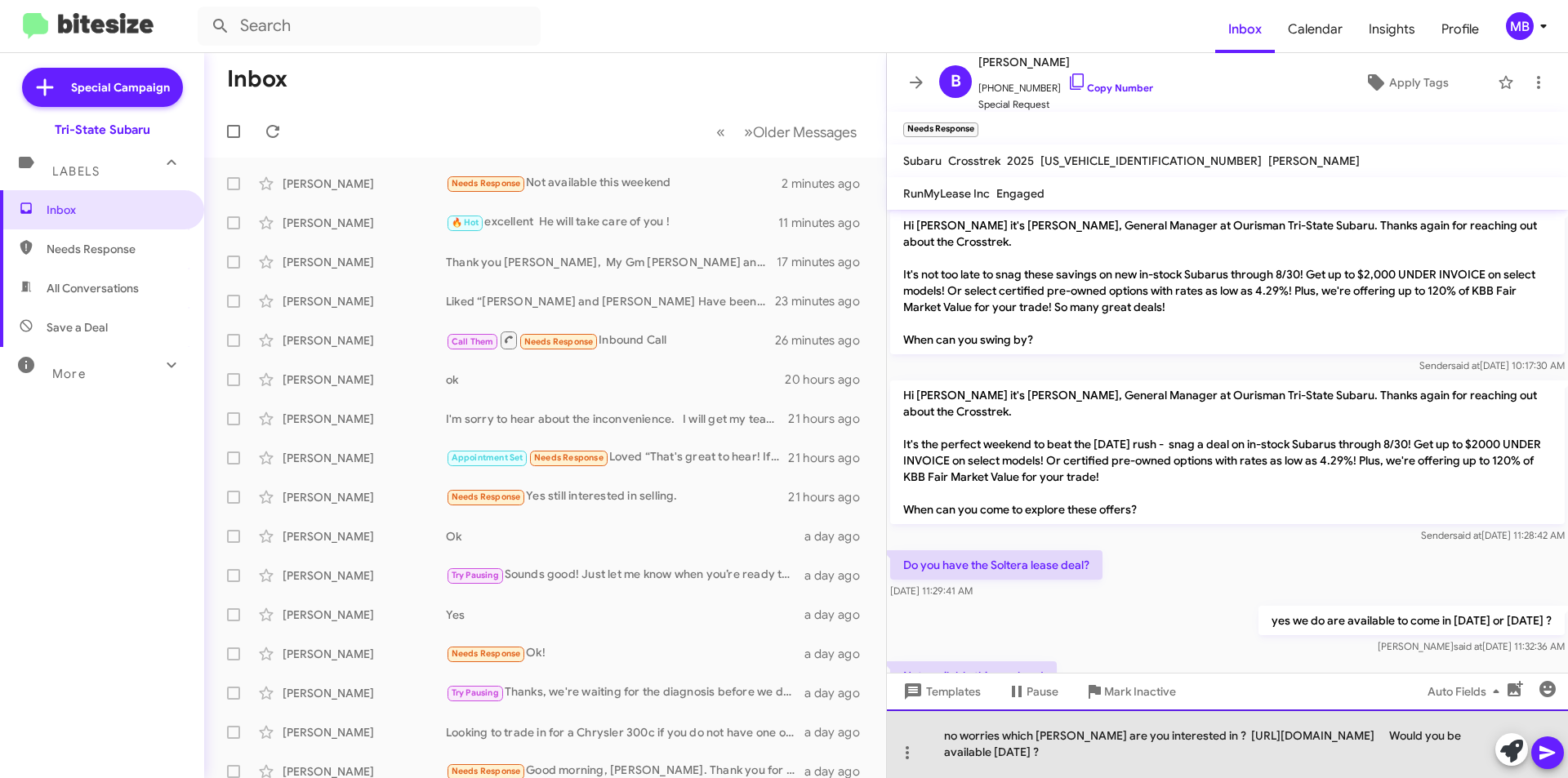
drag, startPoint x: 1442, startPoint y: 750, endPoint x: 1430, endPoint y: 753, distance: 12.4
click at [1432, 751] on div "no worries which [PERSON_NAME] are you interested in ? [URL][DOMAIN_NAME] Would…" at bounding box center [1227, 744] width 681 height 68
drag, startPoint x: 1438, startPoint y: 732, endPoint x: 1429, endPoint y: 734, distance: 9.2
click at [1429, 734] on div "no worries which [PERSON_NAME] are you interested in ? [URL][DOMAIN_NAME] Would…" at bounding box center [1227, 744] width 681 height 68
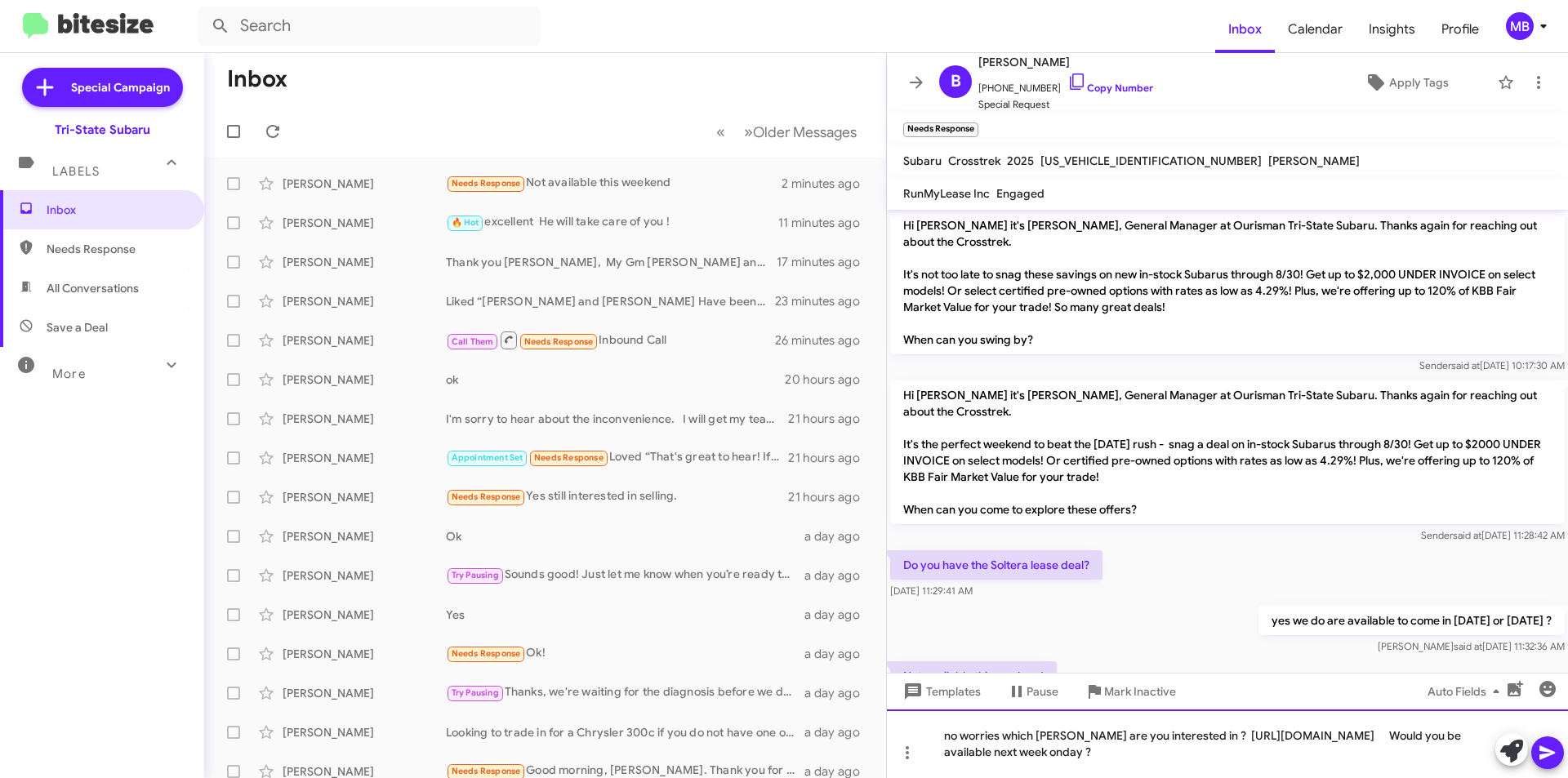
click at [943, 751] on div "no worries which [PERSON_NAME] are you interested in ? [URL][DOMAIN_NAME] Would…" at bounding box center [1227, 744] width 681 height 68
click at [1547, 747] on icon at bounding box center [1547, 752] width 20 height 20
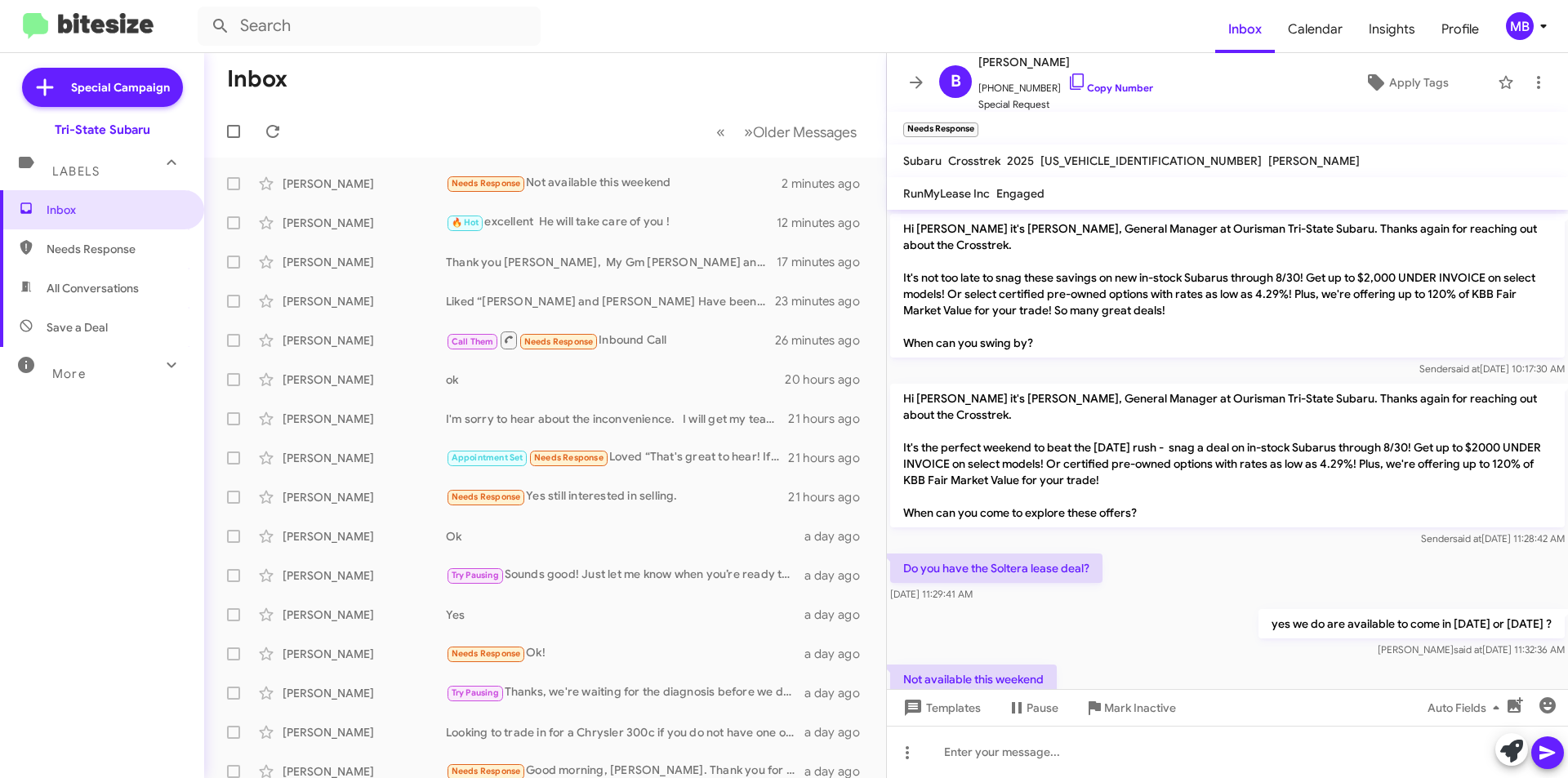
scroll to position [265, 0]
